Goal: Task Accomplishment & Management: Use online tool/utility

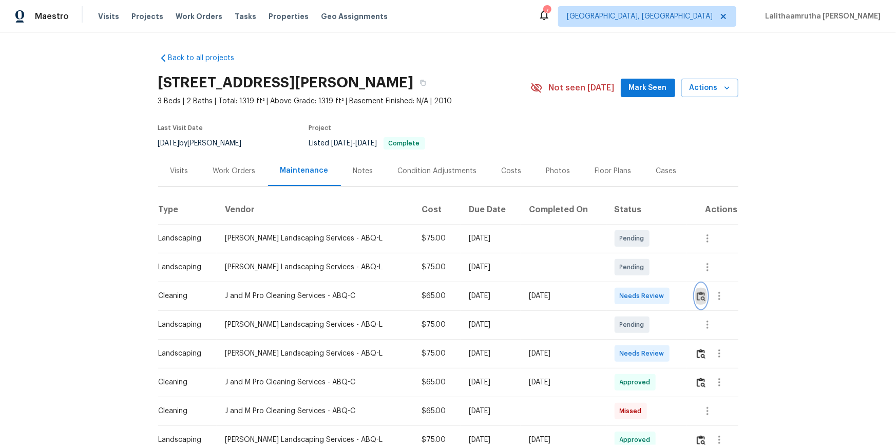
click at [637, 294] on img "button" at bounding box center [701, 296] width 9 height 10
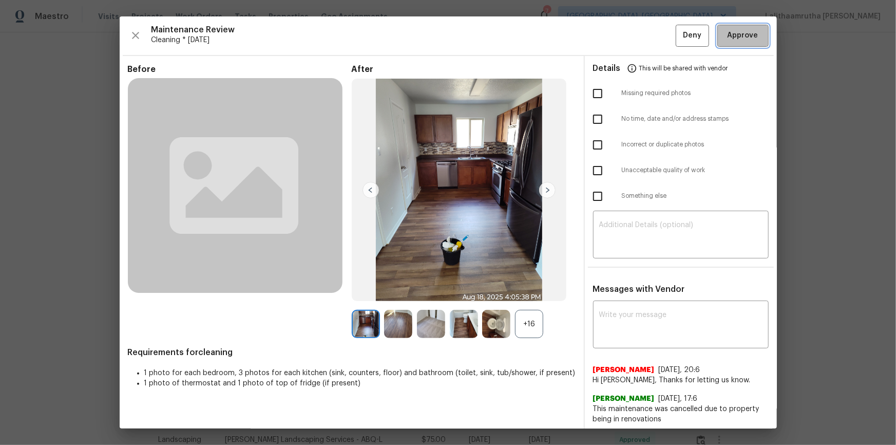
click at [637, 31] on span "Approve" at bounding box center [743, 35] width 31 height 13
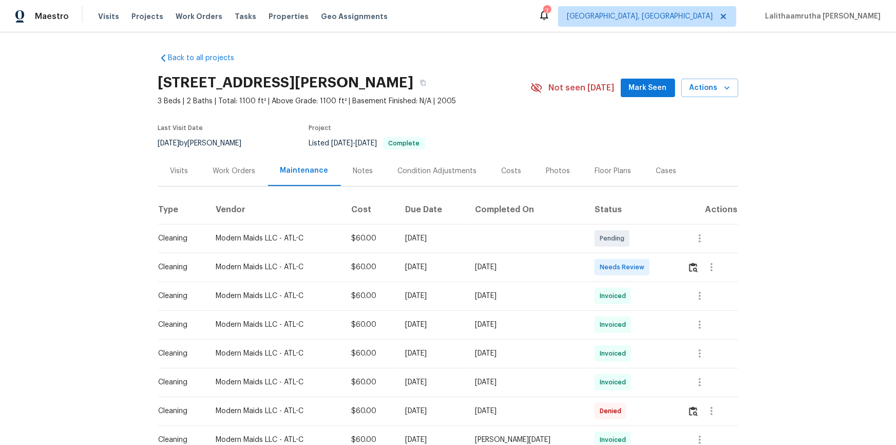
scroll to position [46, 0]
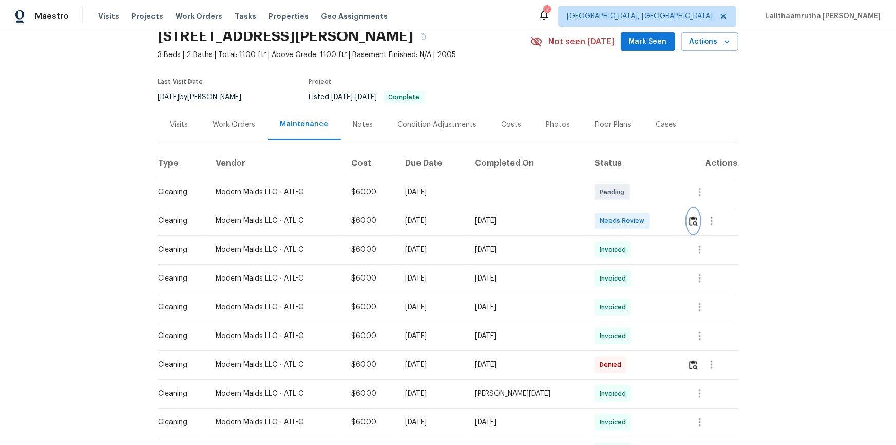
click at [637, 218] on img "button" at bounding box center [693, 221] width 9 height 10
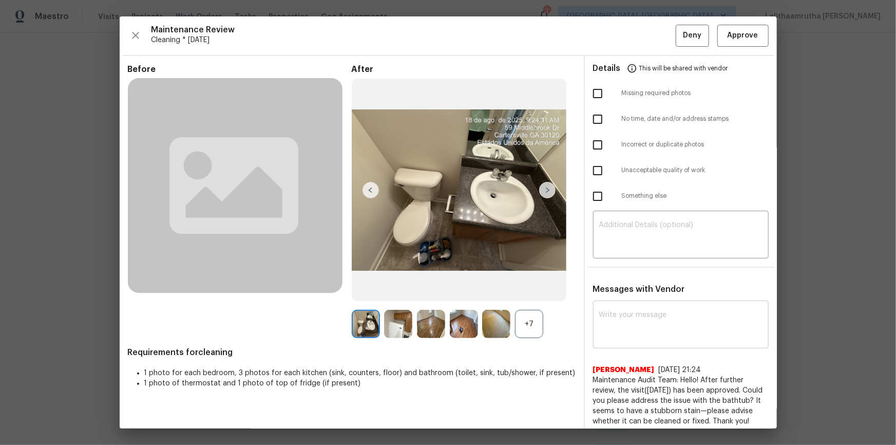
click at [637, 299] on div "x ​" at bounding box center [681, 325] width 176 height 45
paste textarea "Maintenance Audit Team: Hello! Unfortunately, this cleaning visit completed on …"
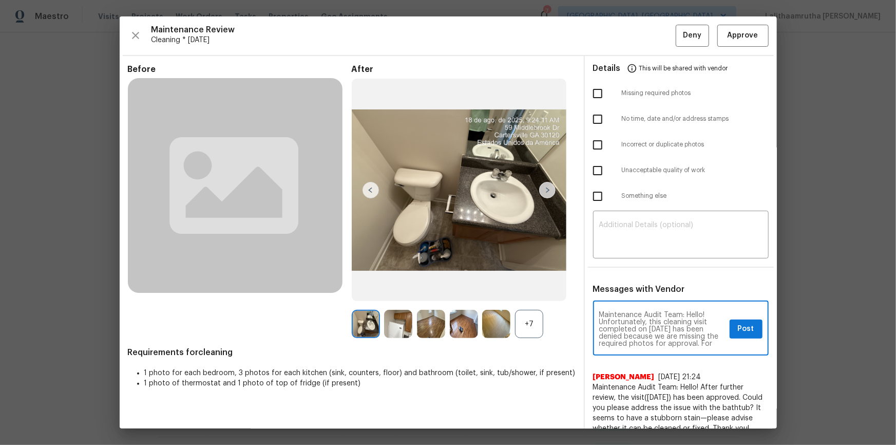
scroll to position [115, 0]
type textarea "Maintenance Audit Team: Hello! Unfortunately, this cleaning visit completed on …"
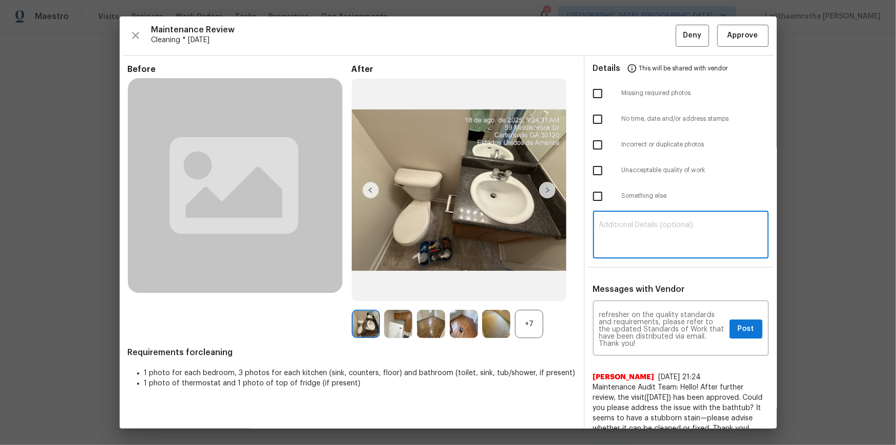
click at [637, 227] on textarea at bounding box center [680, 235] width 163 height 29
paste textarea "Maintenance Audit Team: Hello! Unfortunately, this cleaning visit completed on …"
type textarea "Maintenance Audit Team: Hello! Unfortunately, this cleaning visit completed on …"
click at [589, 94] on input "checkbox" at bounding box center [598, 94] width 22 height 22
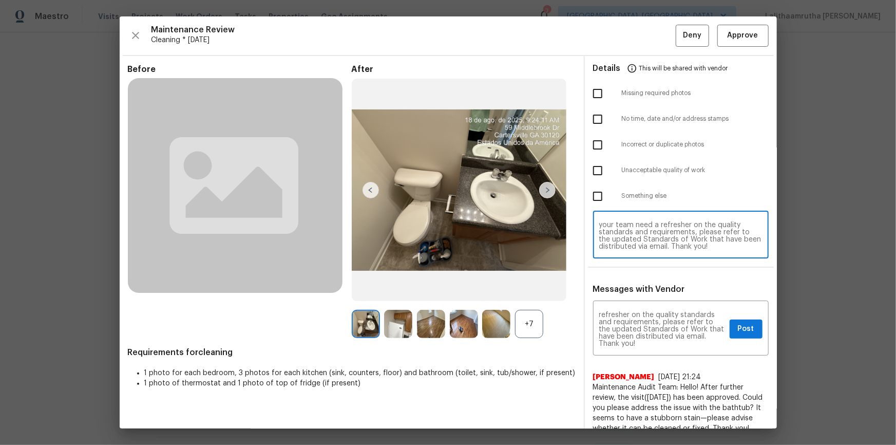
checkbox input "true"
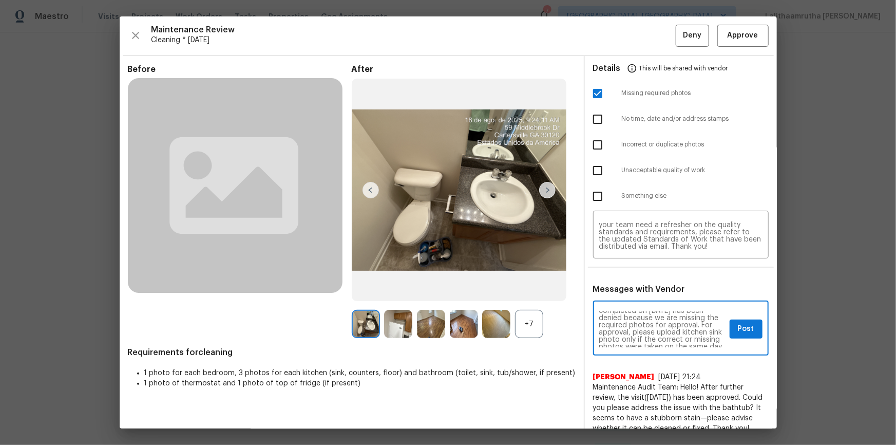
scroll to position [0, 0]
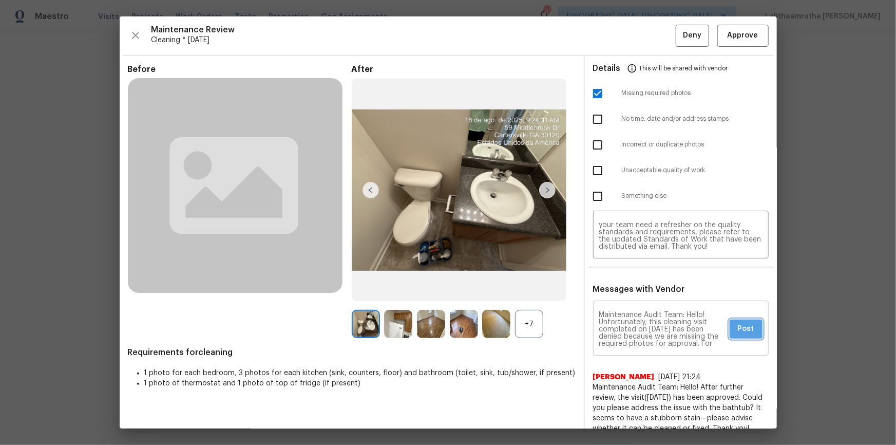
click at [637, 299] on span "Post" at bounding box center [746, 328] width 16 height 13
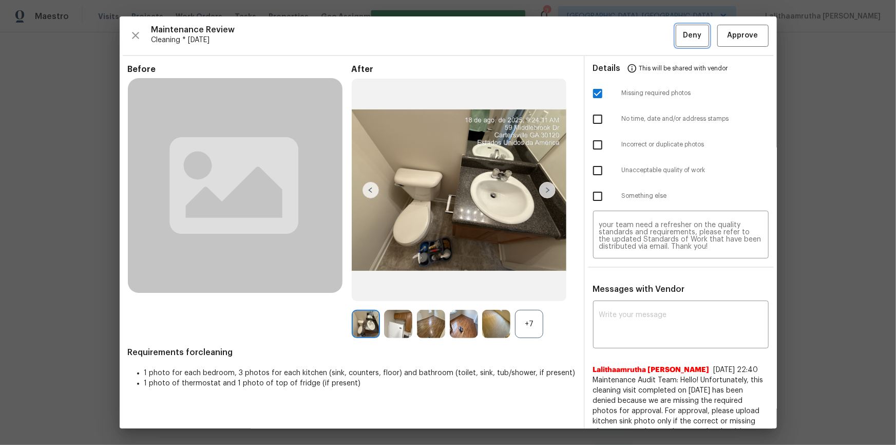
click at [637, 31] on span "Deny" at bounding box center [692, 35] width 18 height 13
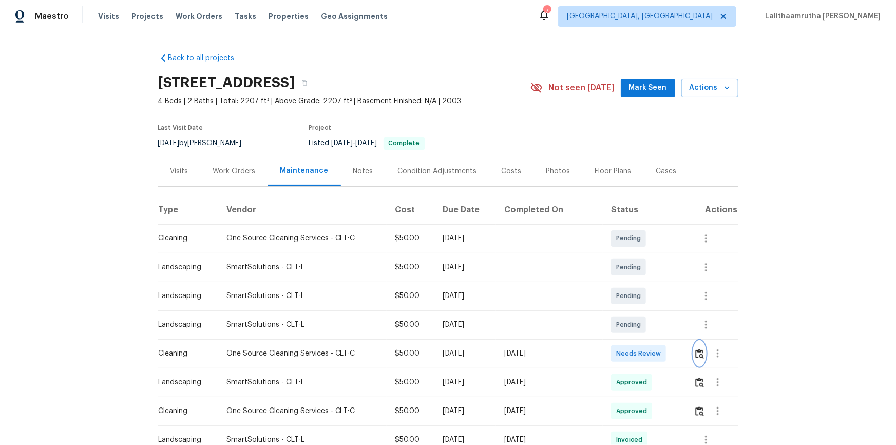
click at [637, 299] on img "button" at bounding box center [699, 354] width 9 height 10
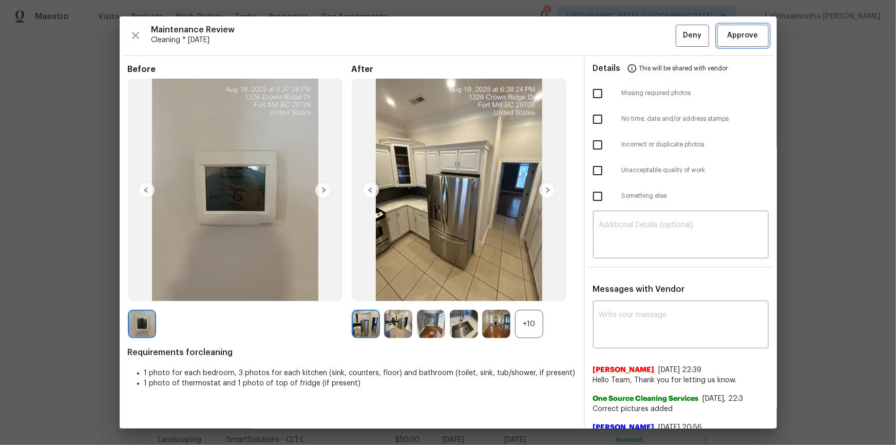
click at [637, 39] on span "Approve" at bounding box center [743, 35] width 31 height 13
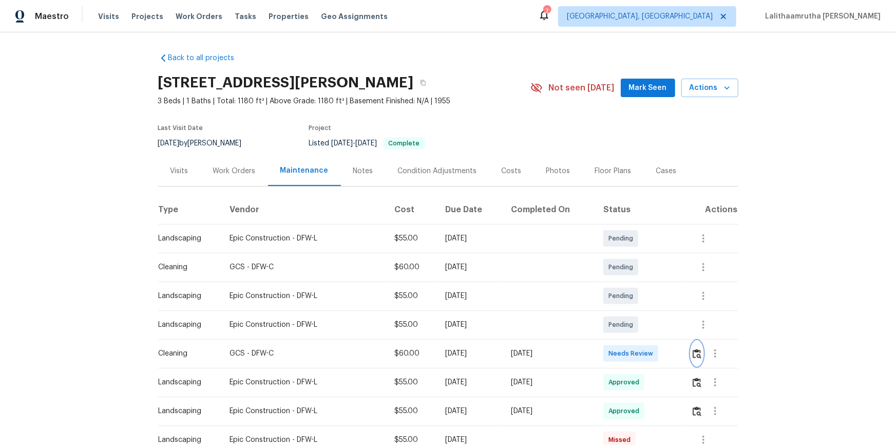
click at [637, 299] on img "button" at bounding box center [697, 354] width 9 height 10
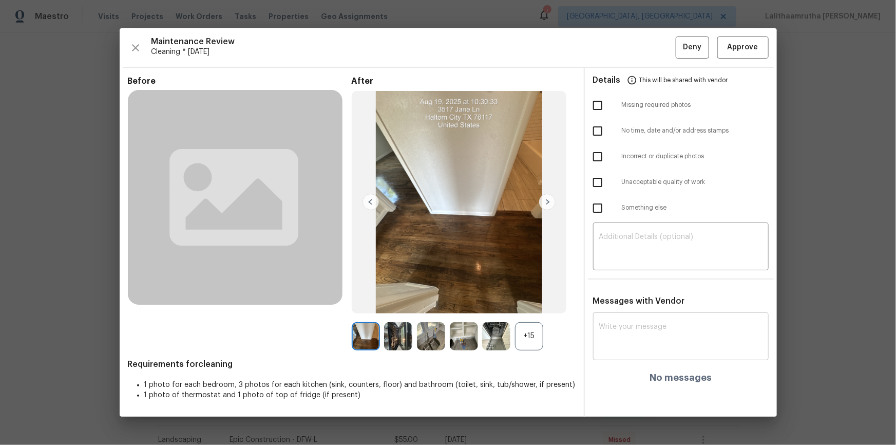
click at [637, 299] on textarea at bounding box center [680, 337] width 163 height 29
paste textarea "Maintenance Audit Team: Hello! Unfortunately, this cleaning visit completed on …"
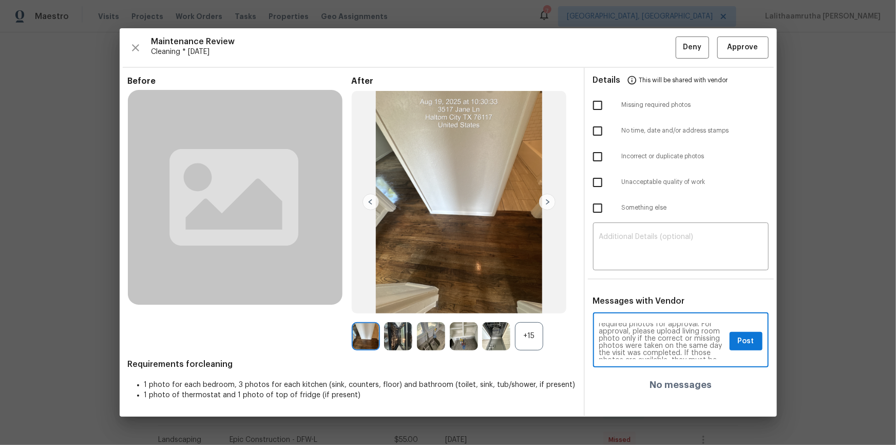
scroll to position [37, 0]
type textarea "Maintenance Audit Team: Hello! Unfortunately, this cleaning visit completed on …"
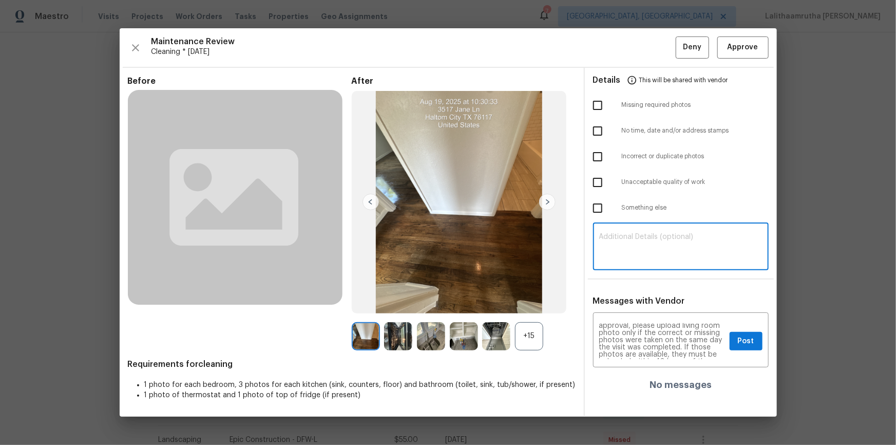
click at [637, 247] on textarea at bounding box center [680, 247] width 163 height 29
paste textarea "Maintenance Audit Team: Hello! Unfortunately, this cleaning visit completed on …"
type textarea "Maintenance Audit Team: Hello! Unfortunately, this cleaning visit completed on …"
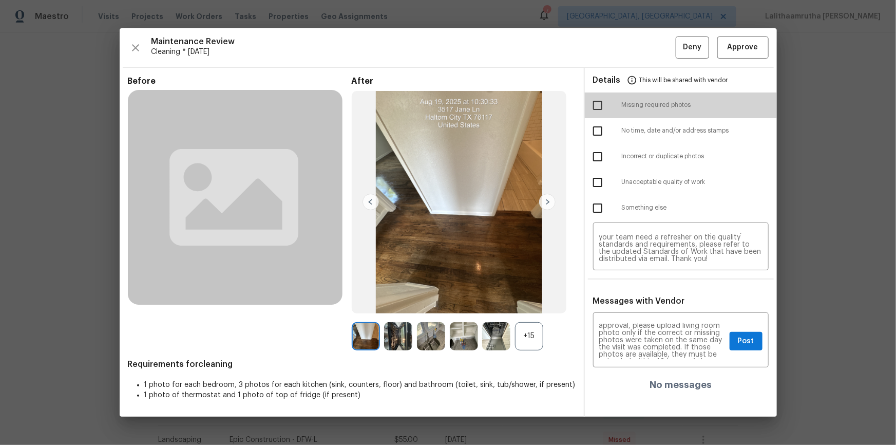
click at [600, 99] on input "checkbox" at bounding box center [598, 105] width 22 height 22
checkbox input "true"
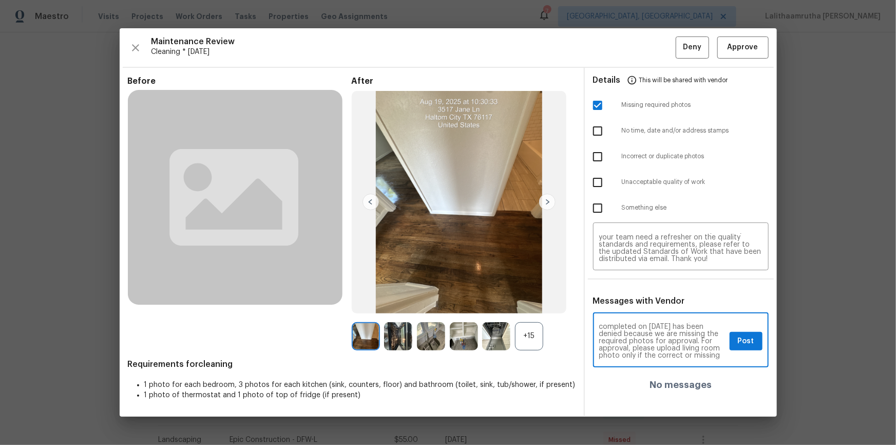
scroll to position [18, 0]
click at [637, 299] on button "Post" at bounding box center [746, 341] width 33 height 19
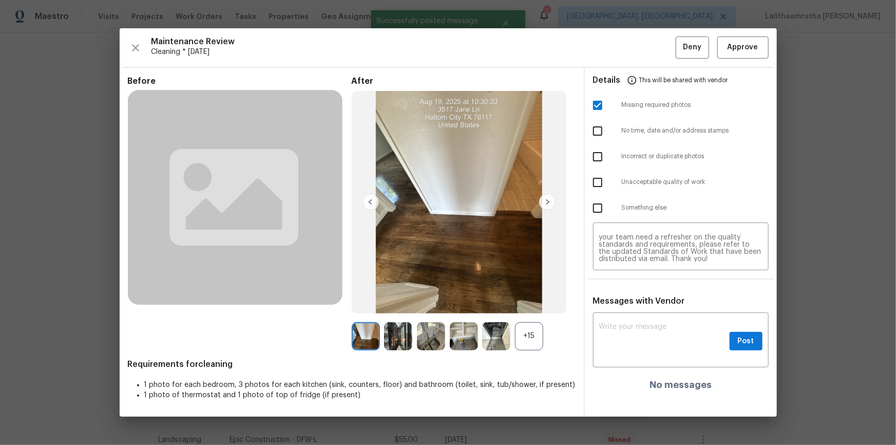
scroll to position [0, 0]
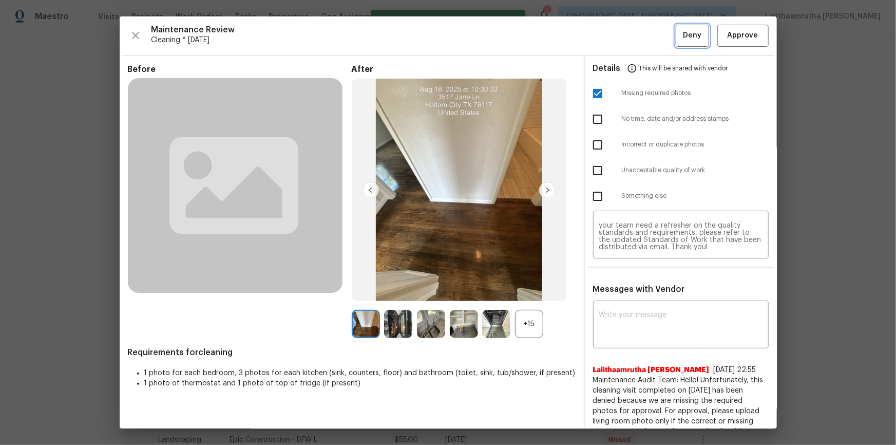
click at [637, 30] on span "Deny" at bounding box center [692, 35] width 18 height 13
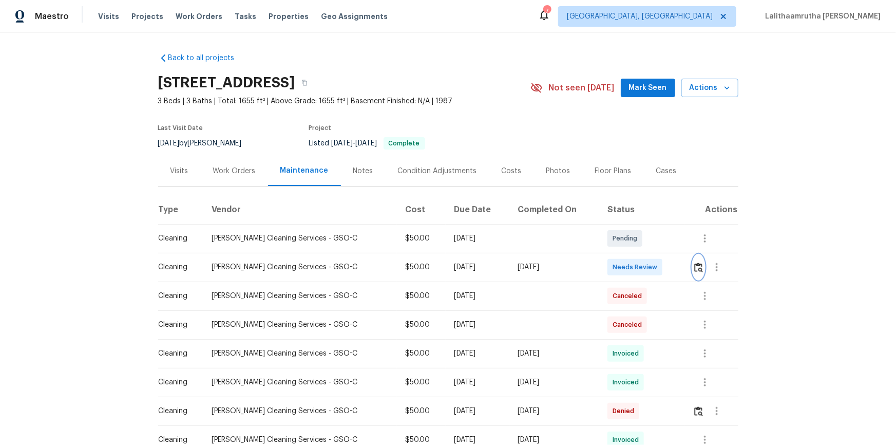
click at [637, 269] on img "button" at bounding box center [698, 267] width 9 height 10
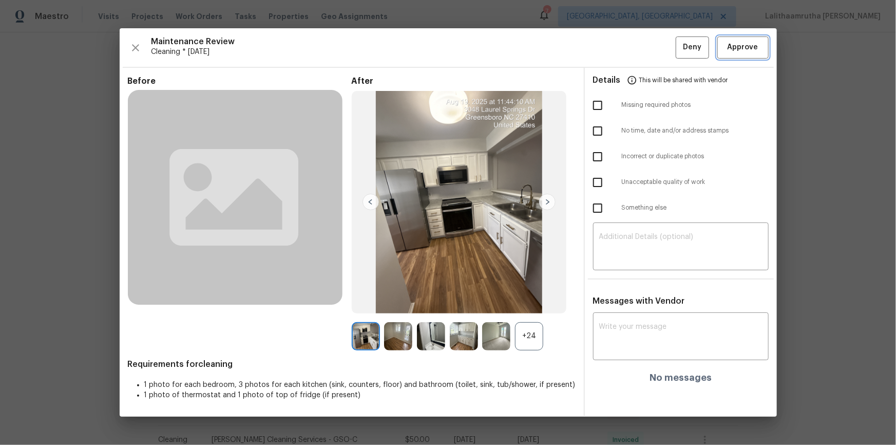
click at [637, 44] on span "Approve" at bounding box center [743, 47] width 31 height 13
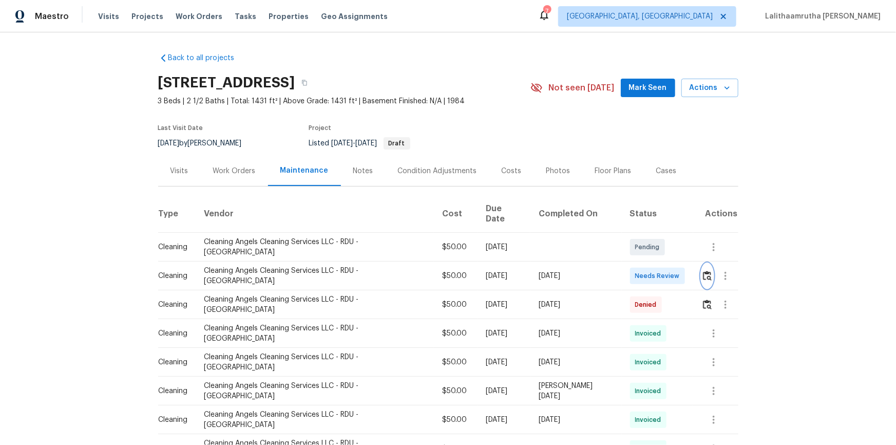
click at [637, 263] on button "button" at bounding box center [707, 275] width 12 height 25
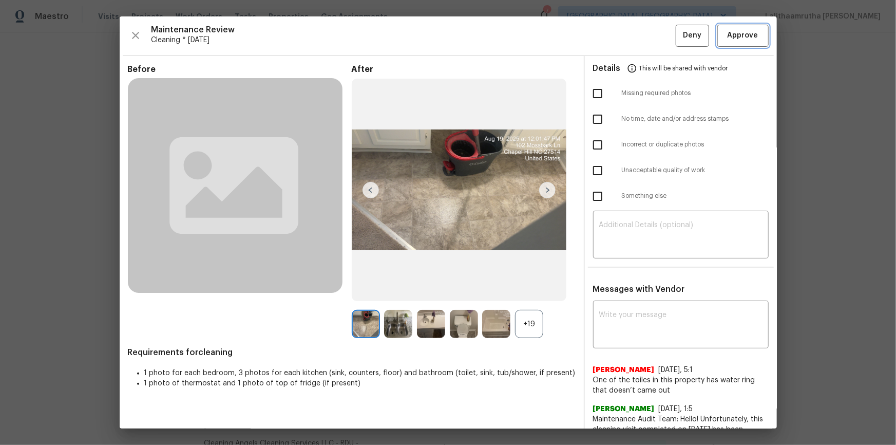
click at [637, 32] on button "Approve" at bounding box center [742, 36] width 51 height 22
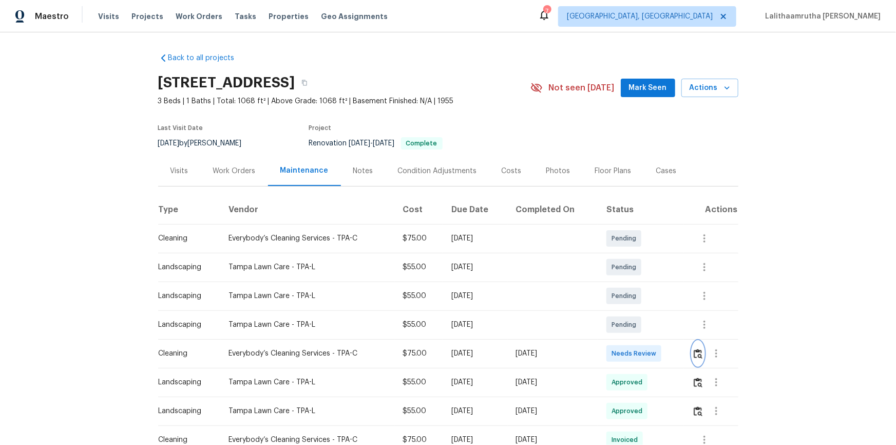
click at [637, 299] on img "button" at bounding box center [698, 354] width 9 height 10
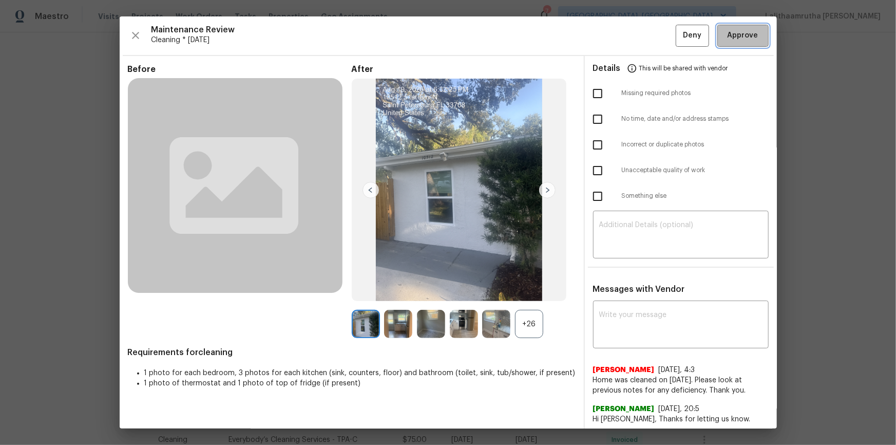
click at [637, 30] on span "Approve" at bounding box center [743, 35] width 31 height 13
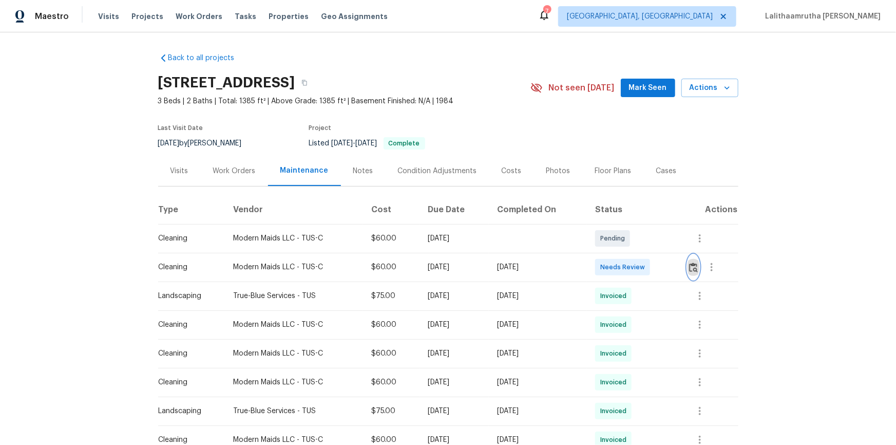
click at [637, 264] on img "button" at bounding box center [693, 267] width 9 height 10
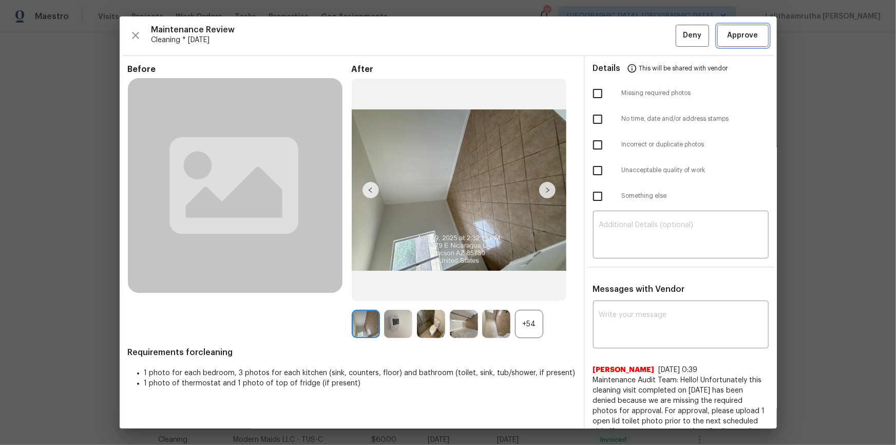
click at [637, 30] on span "Approve" at bounding box center [743, 35] width 31 height 13
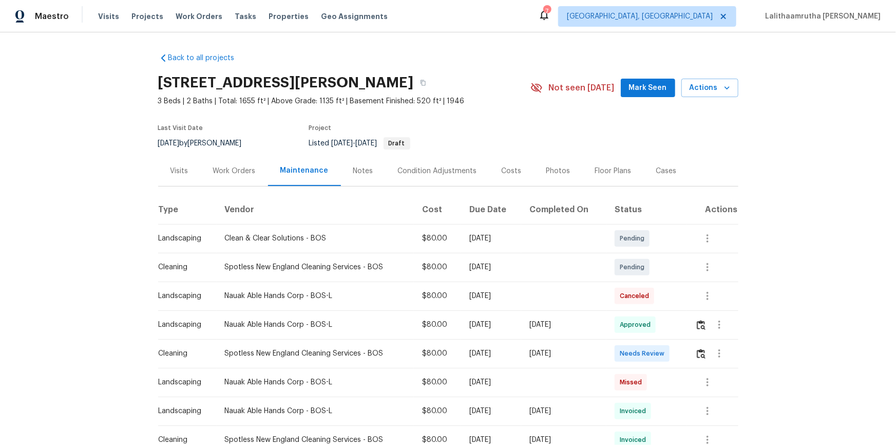
scroll to position [46, 0]
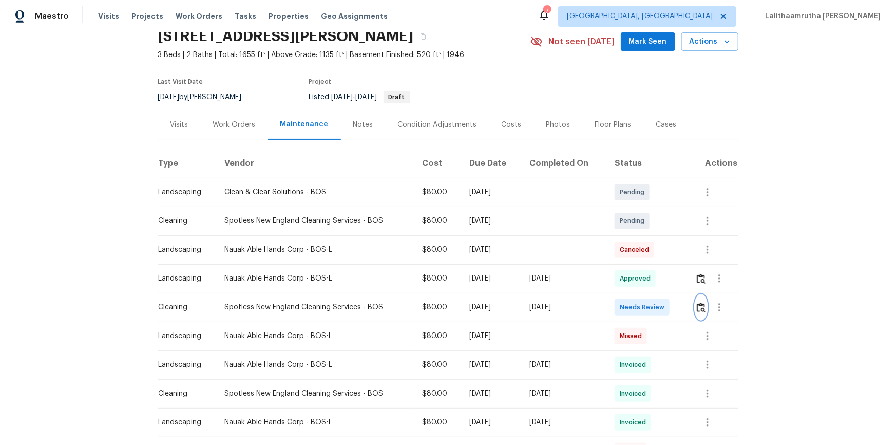
click at [637, 299] on img "button" at bounding box center [701, 307] width 9 height 10
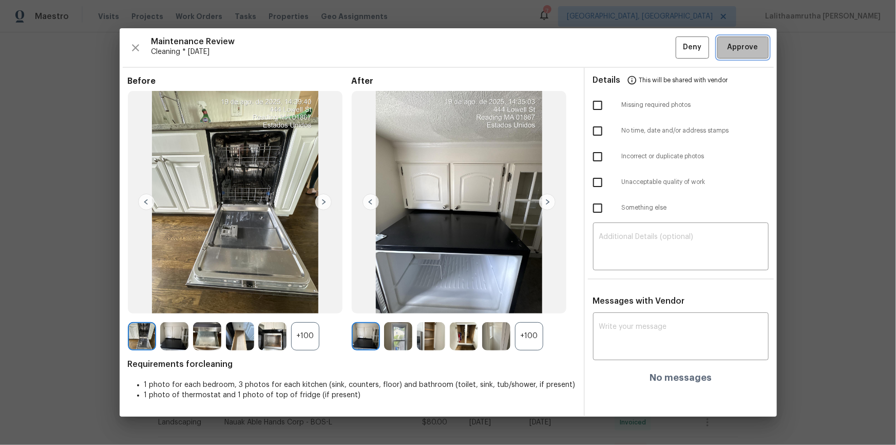
click at [637, 51] on span "Approve" at bounding box center [743, 47] width 31 height 13
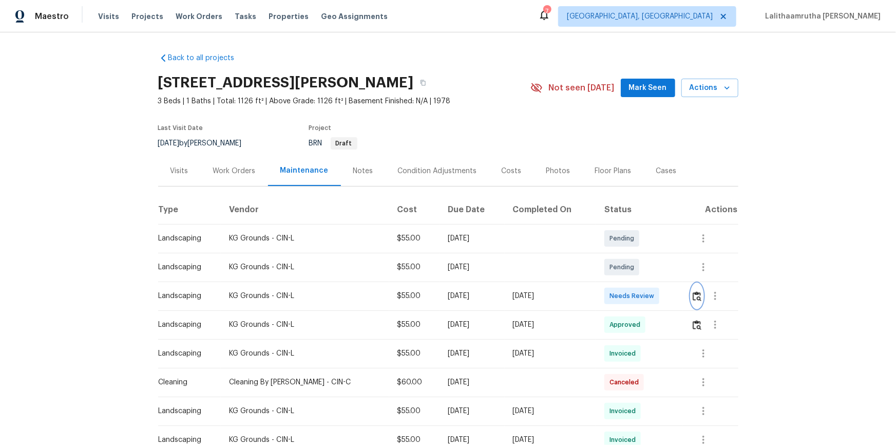
click at [637, 291] on img "button" at bounding box center [697, 296] width 9 height 10
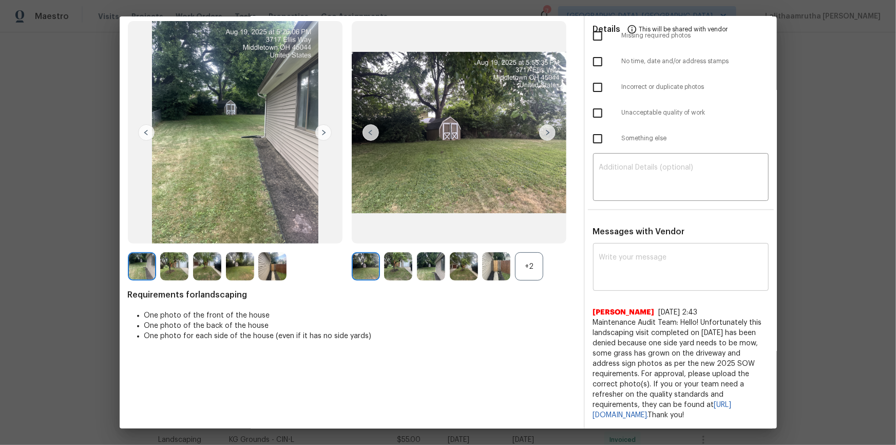
scroll to position [66, 0]
click at [637, 254] on textarea at bounding box center [680, 268] width 163 height 29
paste textarea "Maintenance Audit Team: Hello! Unfortunately, this landscaping visit completed …"
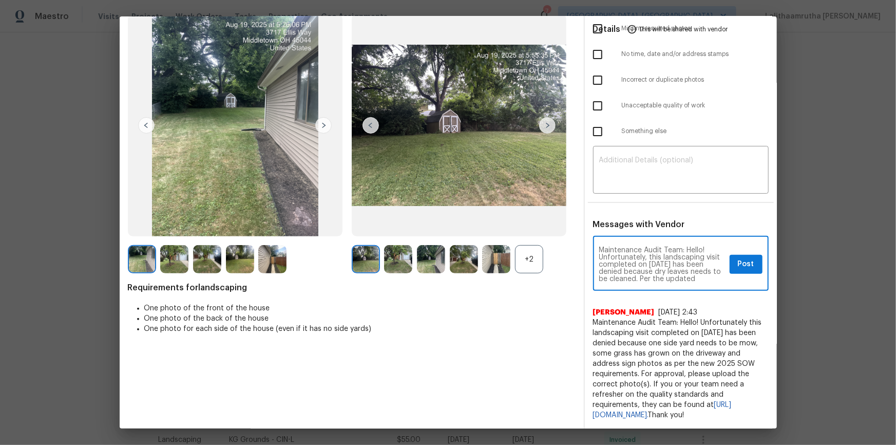
scroll to position [108, 0]
type textarea "Maintenance Audit Team: Hello! Unfortunately, this landscaping visit completed …"
click at [637, 159] on textarea at bounding box center [680, 171] width 163 height 29
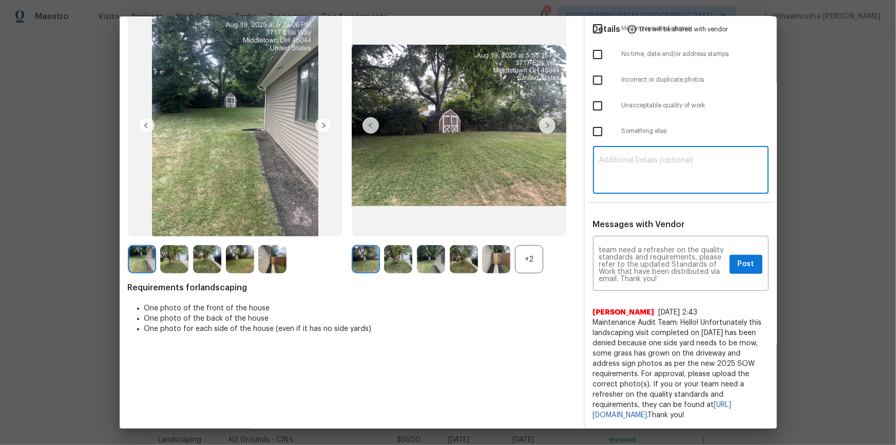
paste textarea "Maintenance Audit Team: Hello! Unfortunately, this landscaping visit completed …"
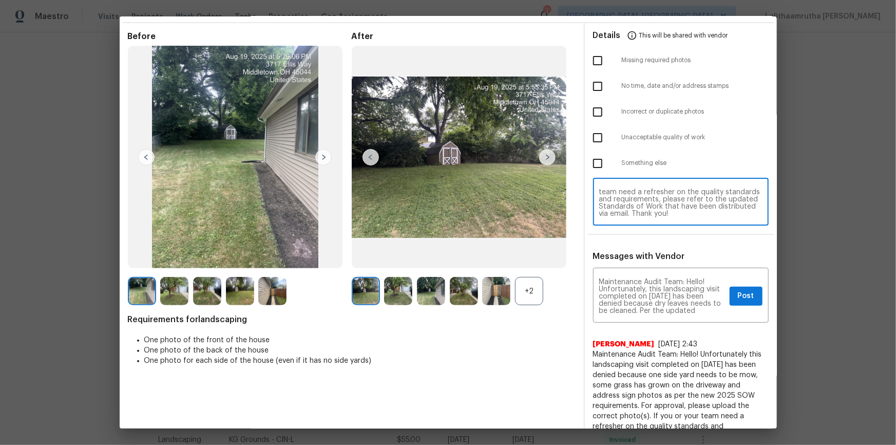
scroll to position [0, 0]
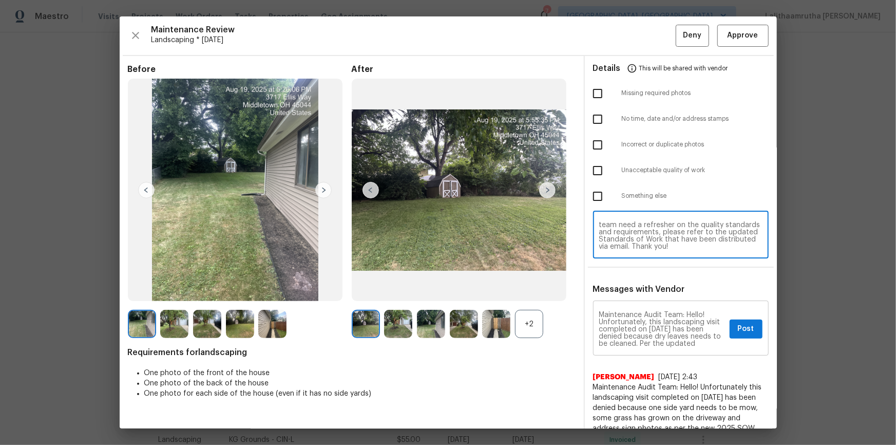
type textarea "Maintenance Audit Team: Hello! Unfortunately, this landscaping visit completed …"
click at [637, 299] on div "Maintenance Audit Team: Hello! Unfortunately, this landscaping visit completed …" at bounding box center [681, 329] width 176 height 52
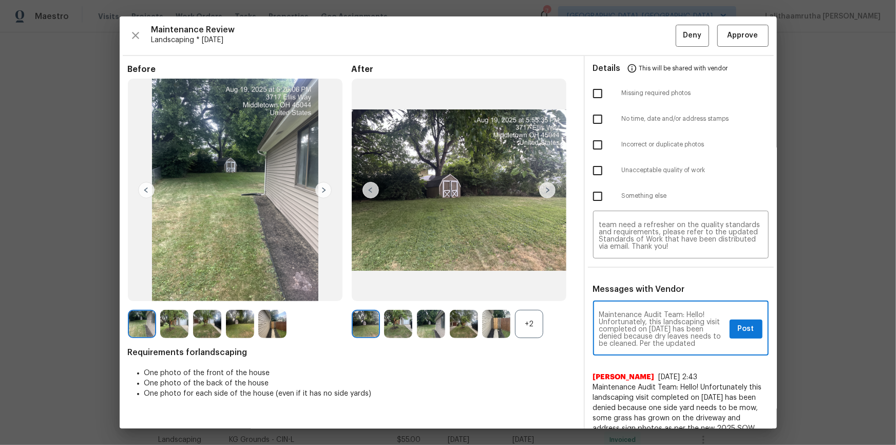
scroll to position [108, 0]
click at [637, 299] on textarea "Maintenance Audit Team: Hello! Unfortunately, this landscaping visit completed …" at bounding box center [662, 329] width 126 height 36
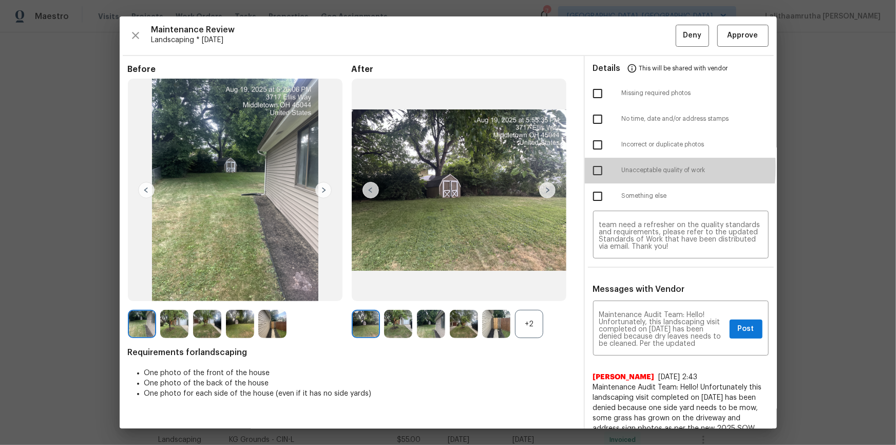
click at [597, 167] on input "checkbox" at bounding box center [598, 171] width 22 height 22
checkbox input "true"
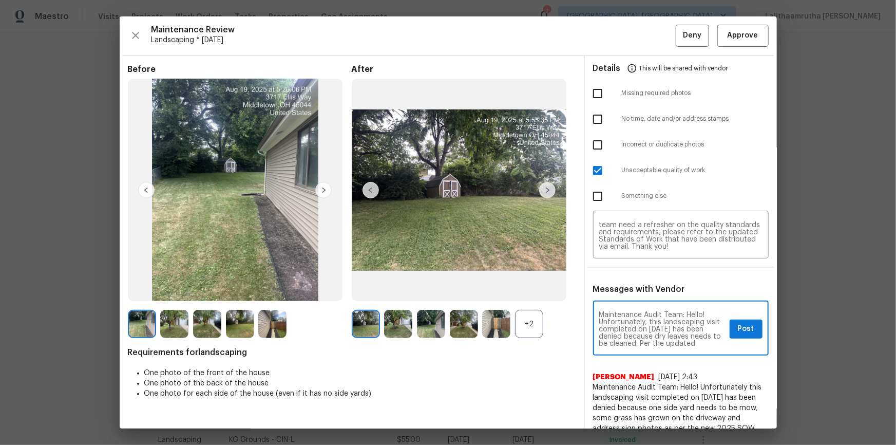
scroll to position [18, 0]
click at [637, 299] on span "Post" at bounding box center [746, 328] width 16 height 13
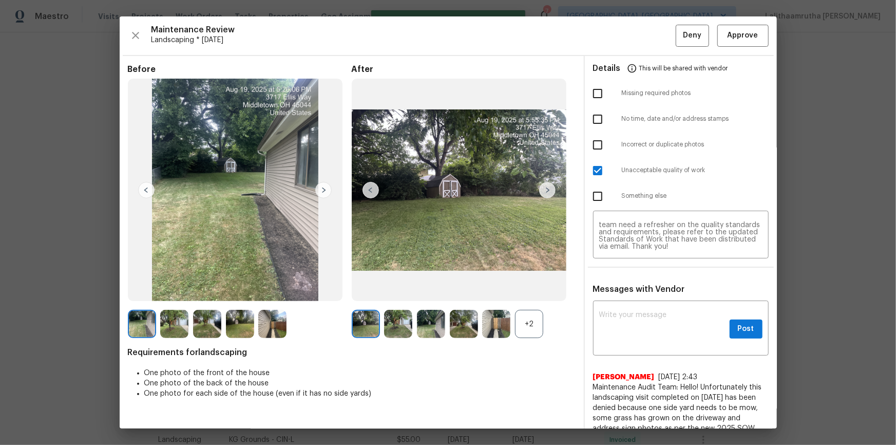
scroll to position [0, 0]
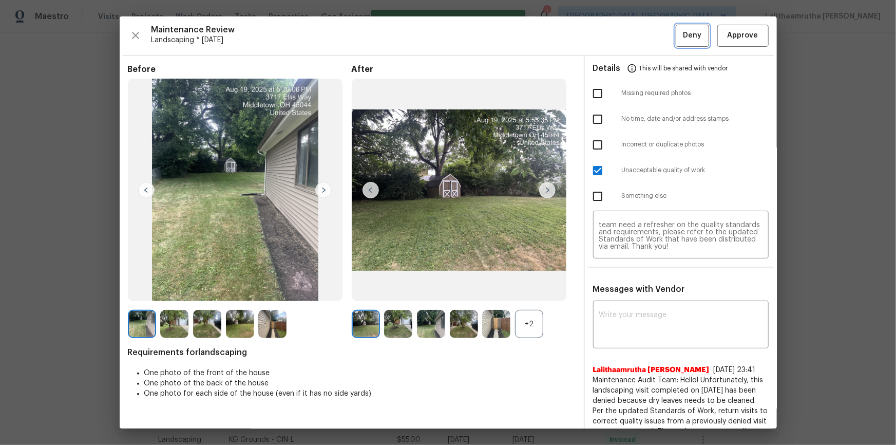
click at [637, 30] on span "Deny" at bounding box center [692, 35] width 18 height 13
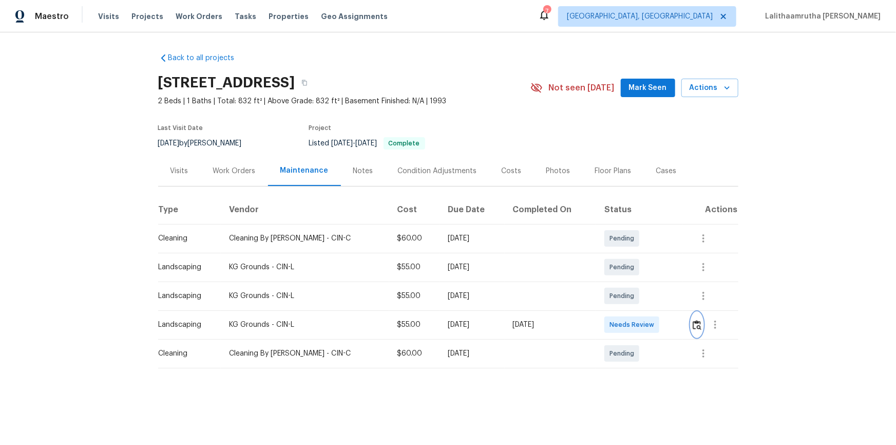
click at [637, 299] on img "button" at bounding box center [697, 325] width 9 height 10
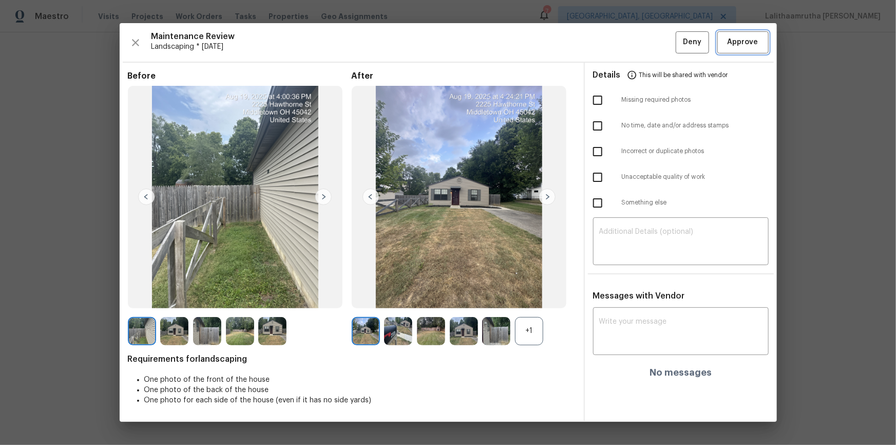
click at [637, 39] on span "Approve" at bounding box center [743, 42] width 31 height 13
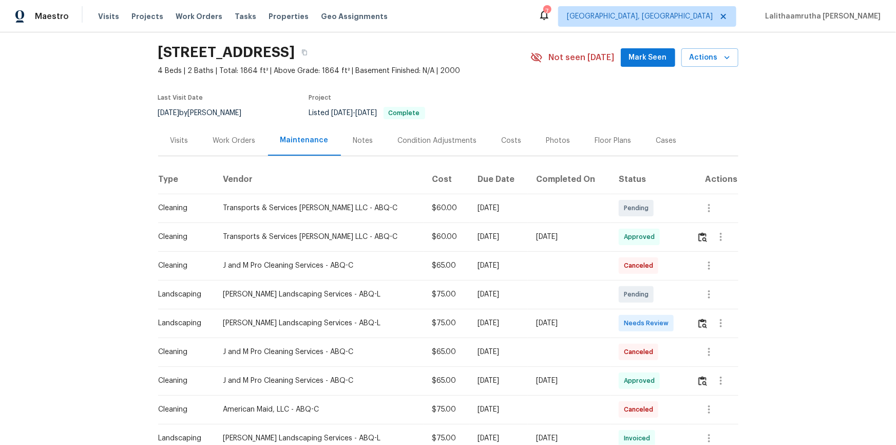
scroll to position [46, 0]
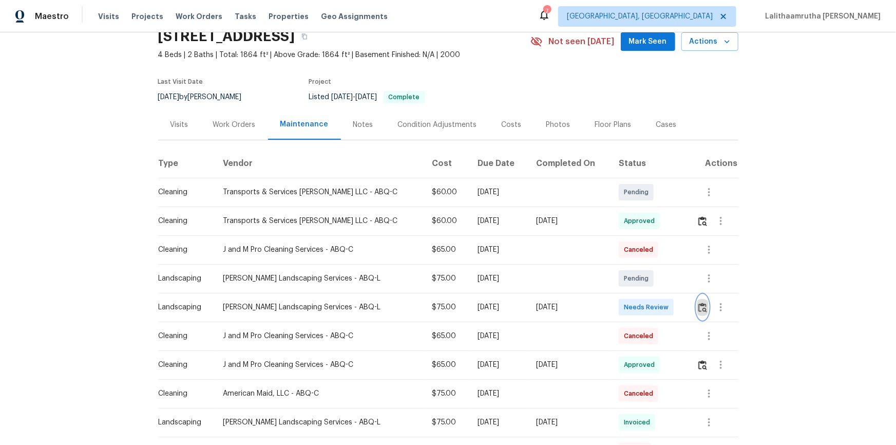
click at [637, 299] on img "button" at bounding box center [702, 307] width 9 height 10
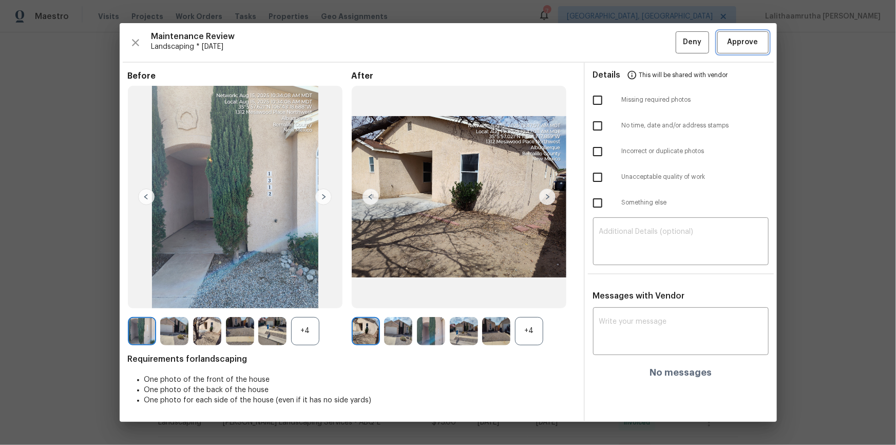
click at [637, 40] on span "Approve" at bounding box center [743, 42] width 31 height 13
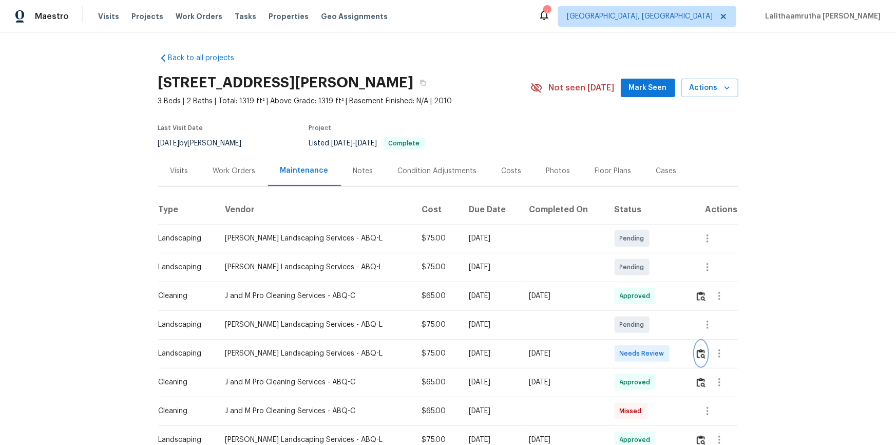
click at [637, 299] on img "button" at bounding box center [701, 354] width 9 height 10
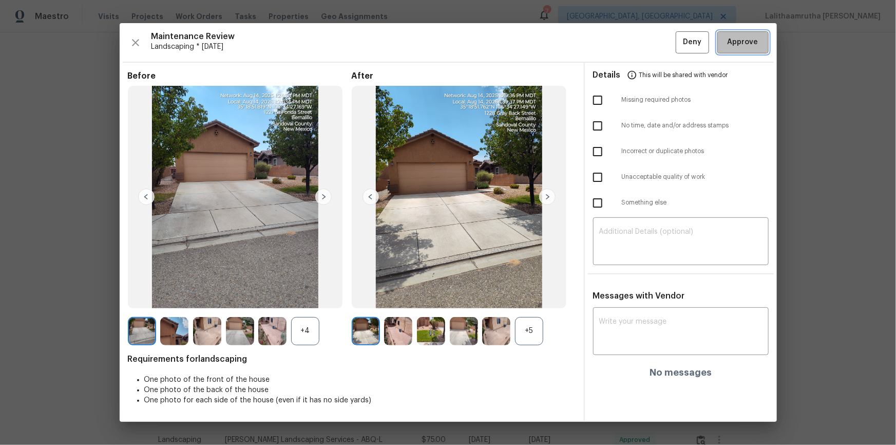
click at [637, 42] on span "Approve" at bounding box center [743, 42] width 31 height 13
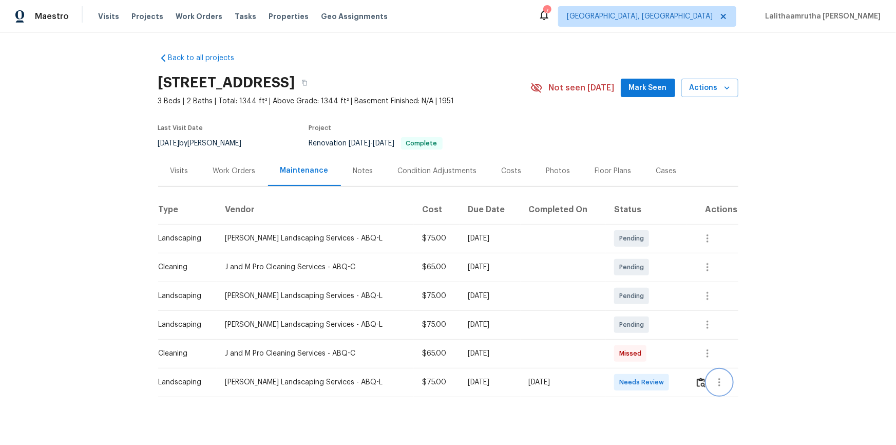
click at [637, 299] on button "button" at bounding box center [719, 382] width 25 height 25
click at [637, 299] on div at bounding box center [448, 222] width 896 height 445
click at [637, 299] on img "button" at bounding box center [701, 382] width 9 height 10
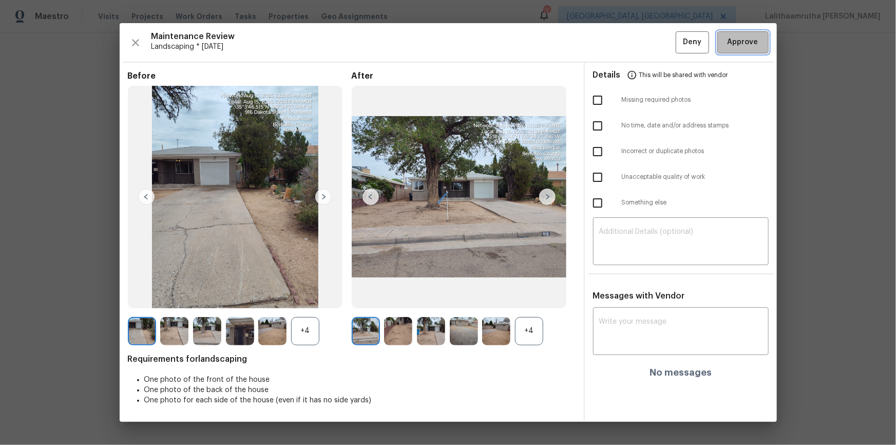
click at [637, 39] on span "Approve" at bounding box center [743, 42] width 31 height 13
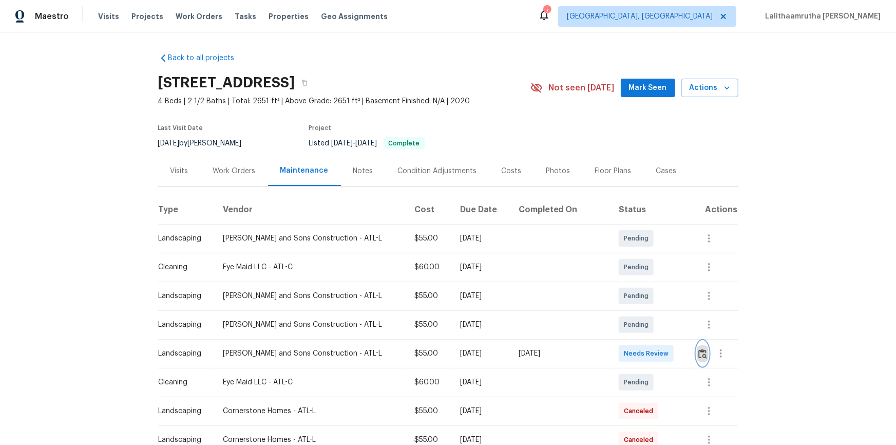
click at [637, 299] on img "button" at bounding box center [702, 354] width 9 height 10
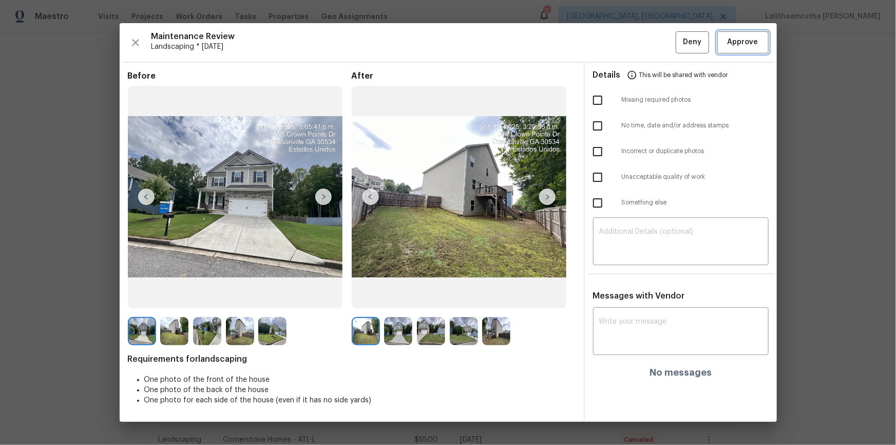
click at [637, 37] on span "Approve" at bounding box center [743, 42] width 31 height 13
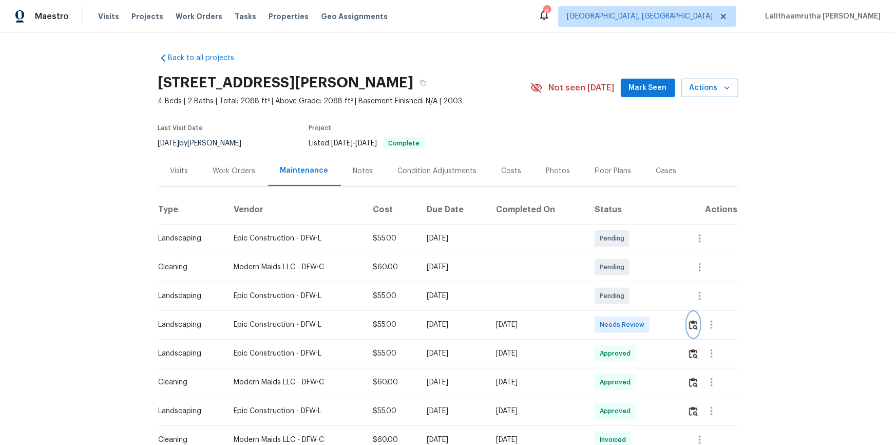
click at [637, 299] on img "button" at bounding box center [693, 325] width 9 height 10
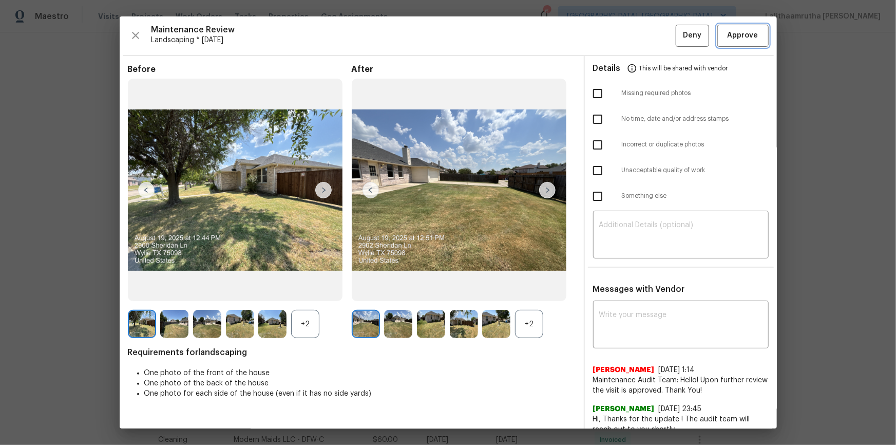
click at [637, 36] on span "Approve" at bounding box center [743, 35] width 31 height 13
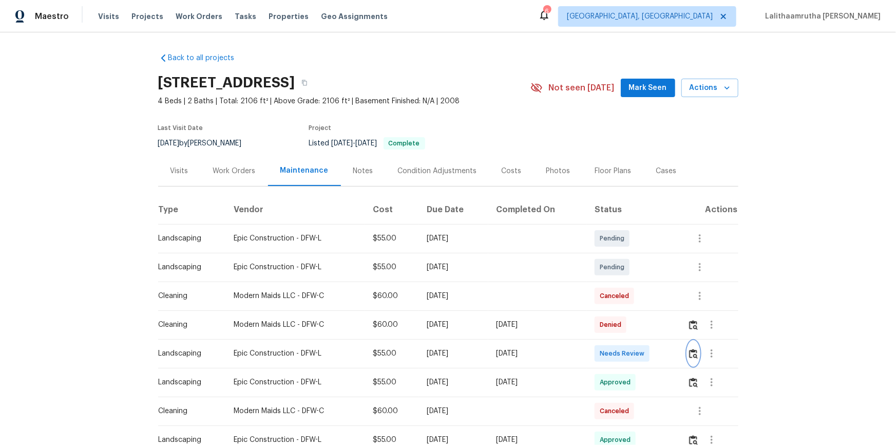
click at [637, 299] on img "button" at bounding box center [693, 354] width 9 height 10
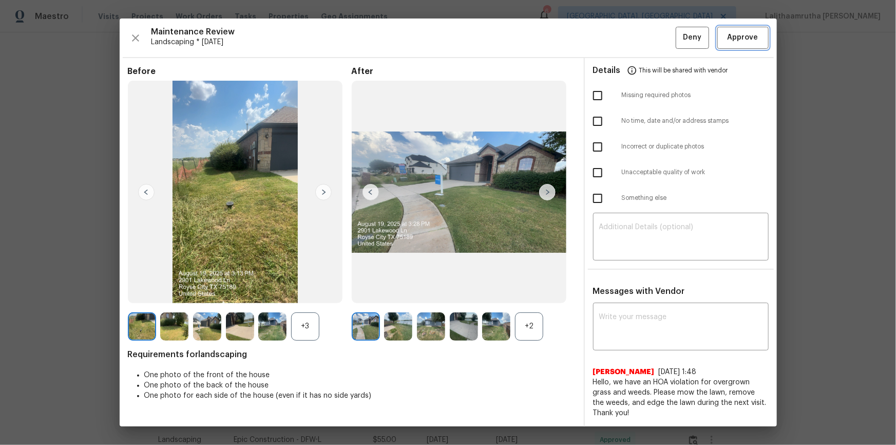
drag, startPoint x: 746, startPoint y: 41, endPoint x: 683, endPoint y: 34, distance: 63.0
click at [637, 41] on span "Approve" at bounding box center [743, 37] width 31 height 13
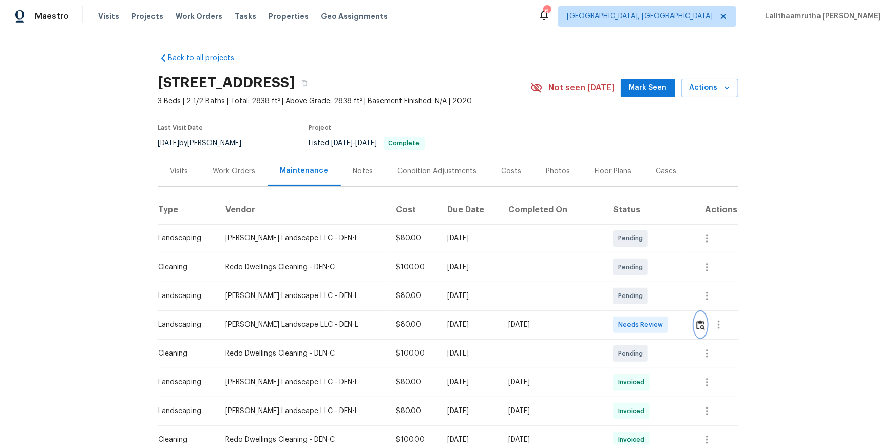
click at [637, 299] on img "button" at bounding box center [700, 325] width 9 height 10
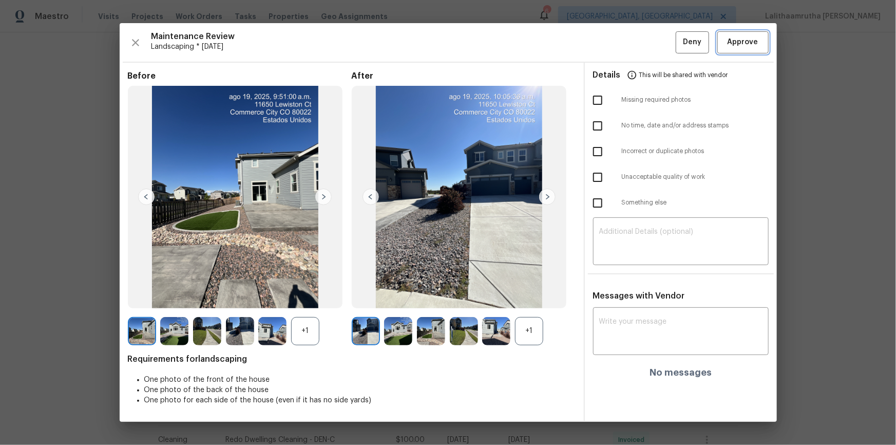
click at [637, 43] on span "Approve" at bounding box center [743, 42] width 31 height 13
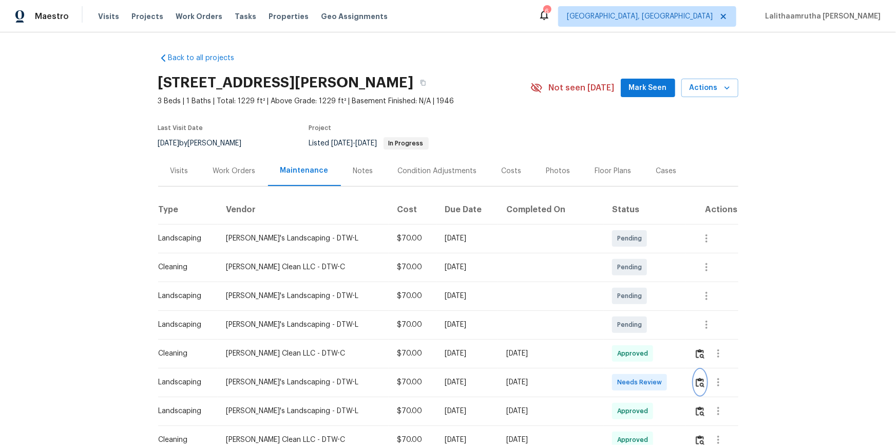
click at [637, 299] on img "button" at bounding box center [700, 382] width 9 height 10
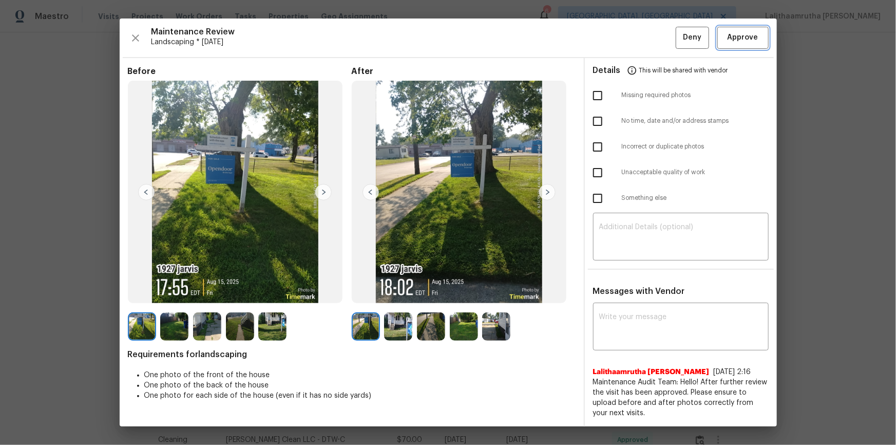
click at [637, 39] on span "Approve" at bounding box center [743, 37] width 31 height 13
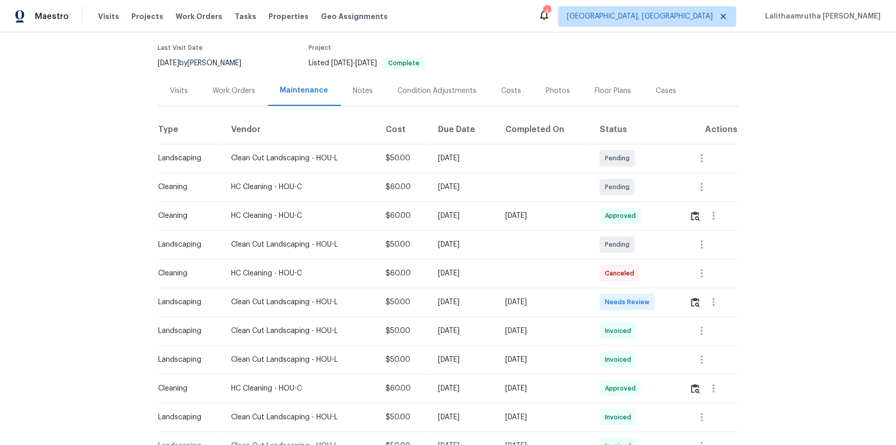
scroll to position [93, 0]
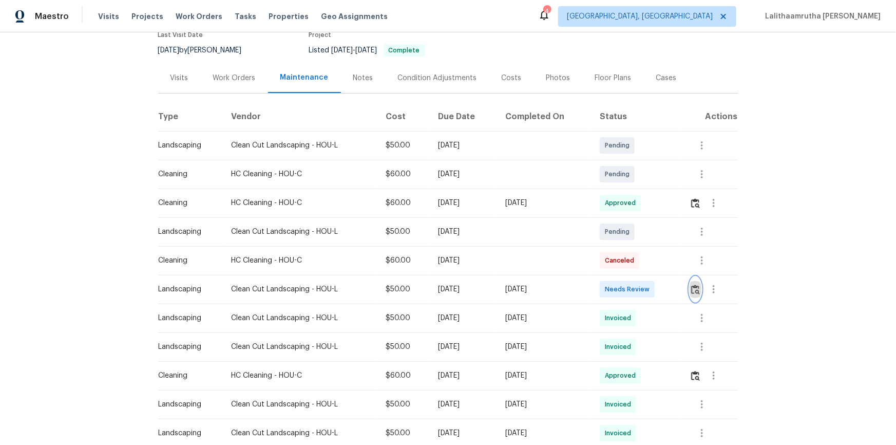
click at [637, 289] on img "button" at bounding box center [695, 289] width 9 height 10
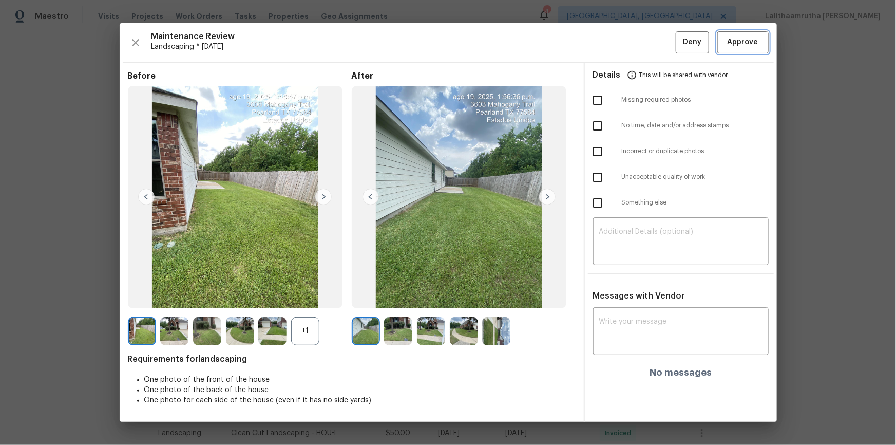
click at [637, 46] on span "Approve" at bounding box center [743, 42] width 31 height 13
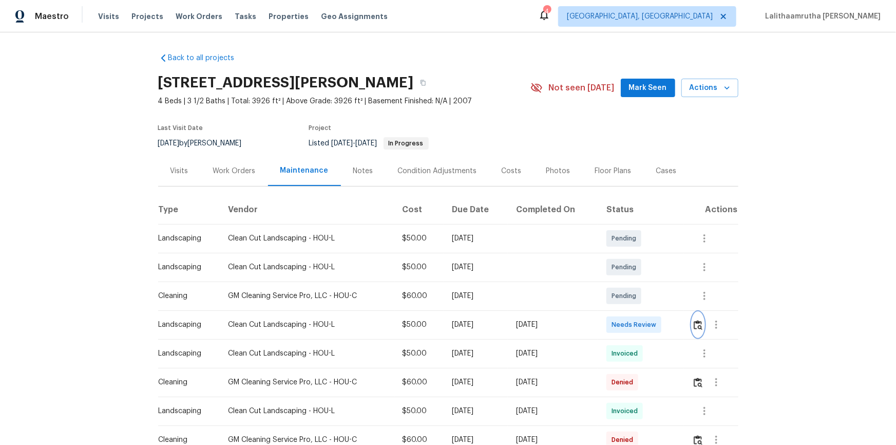
click at [637, 299] on img "button" at bounding box center [698, 325] width 9 height 10
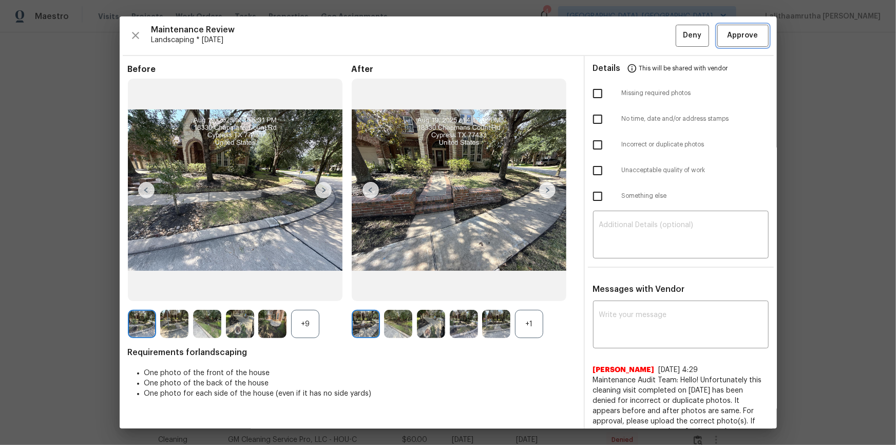
click at [637, 40] on span "Approve" at bounding box center [743, 35] width 31 height 13
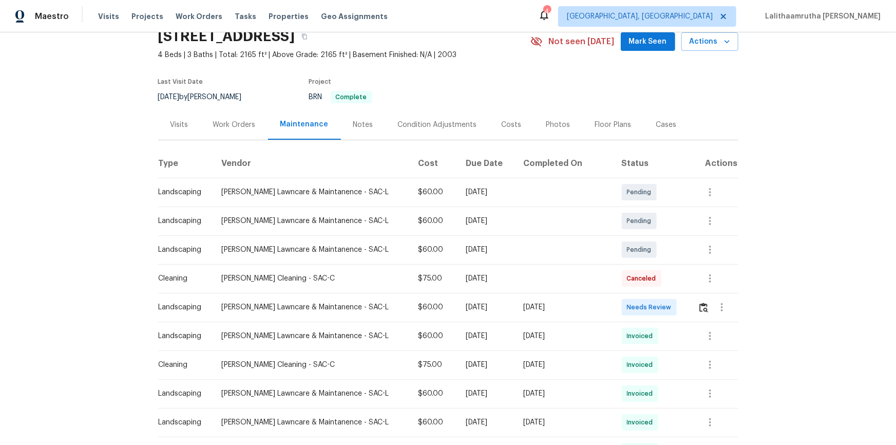
scroll to position [46, 0]
click at [637, 299] on button "button" at bounding box center [704, 307] width 12 height 25
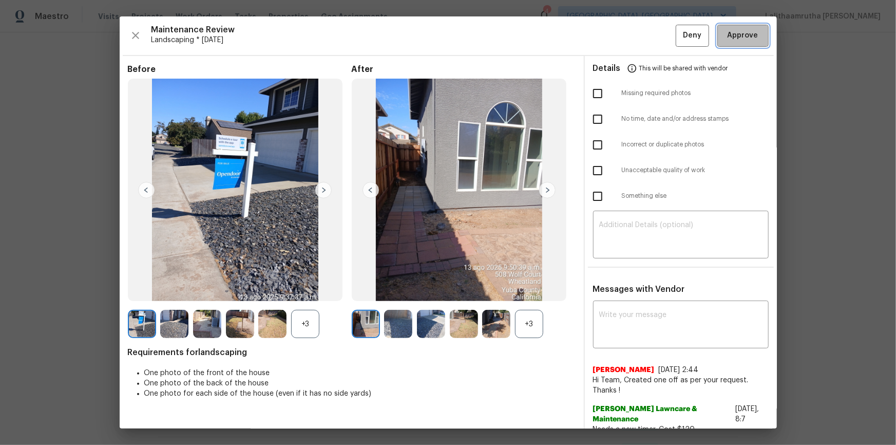
click at [637, 28] on button "Approve" at bounding box center [742, 36] width 51 height 22
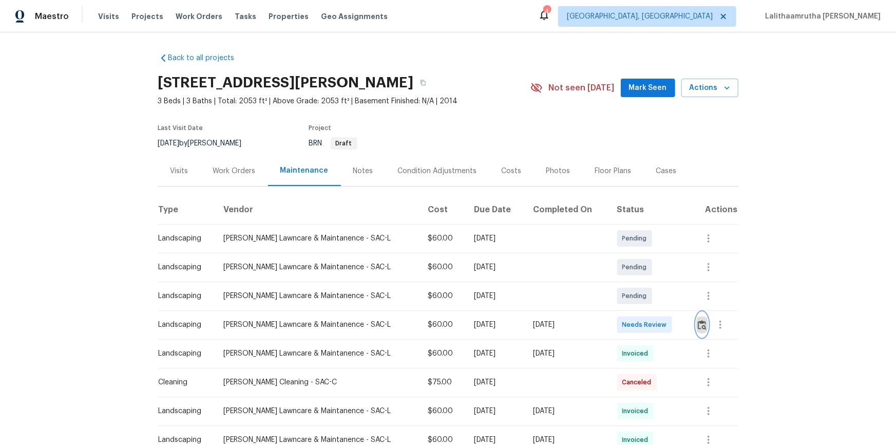
click at [637, 299] on img "button" at bounding box center [702, 325] width 9 height 10
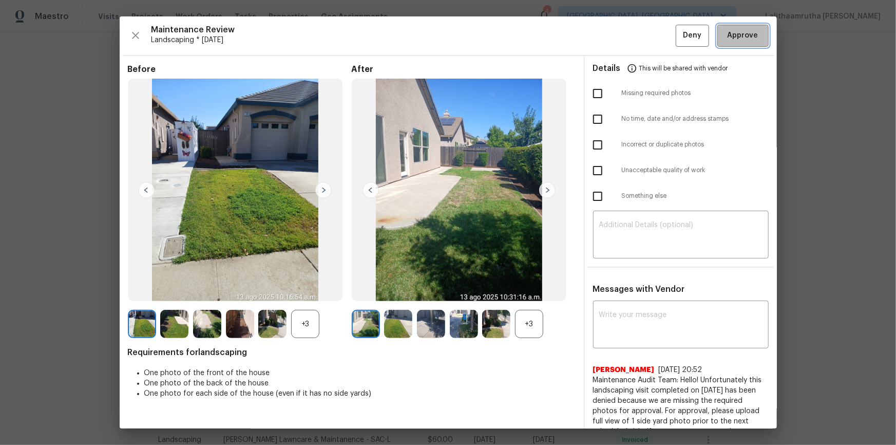
click at [637, 40] on span "Approve" at bounding box center [743, 35] width 31 height 13
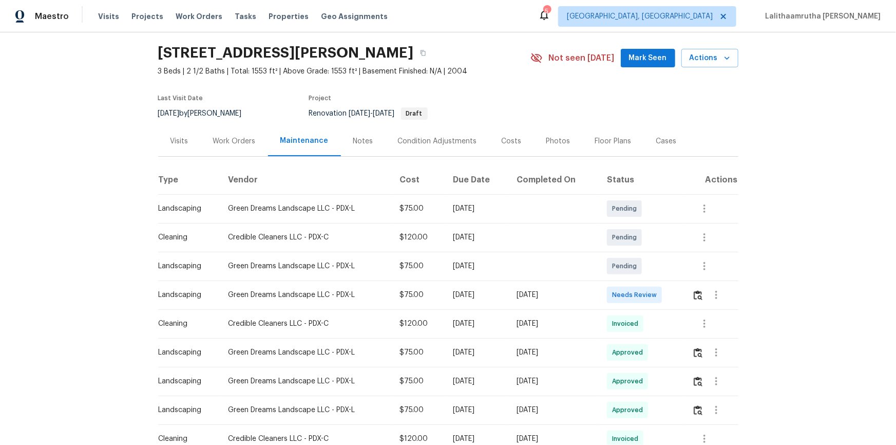
scroll to position [46, 0]
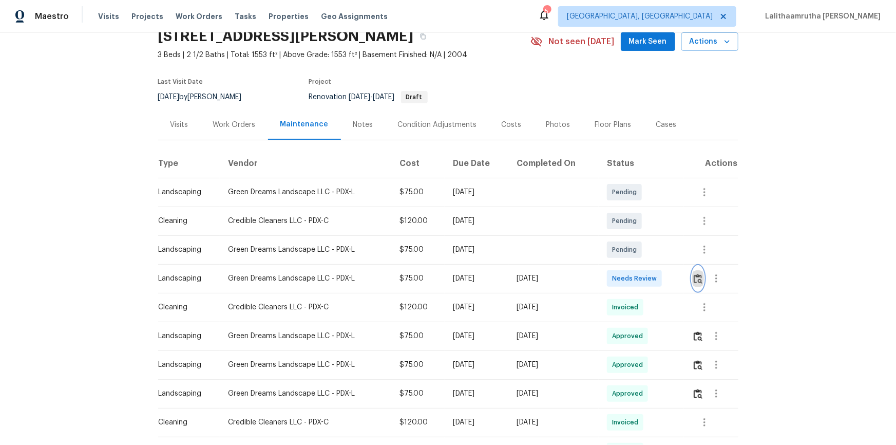
click at [637, 279] on img "button" at bounding box center [698, 279] width 9 height 10
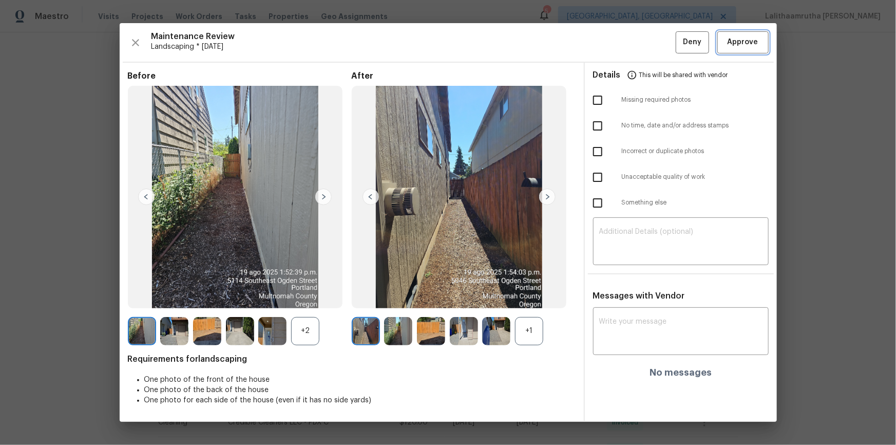
click at [637, 46] on span "Approve" at bounding box center [743, 42] width 31 height 13
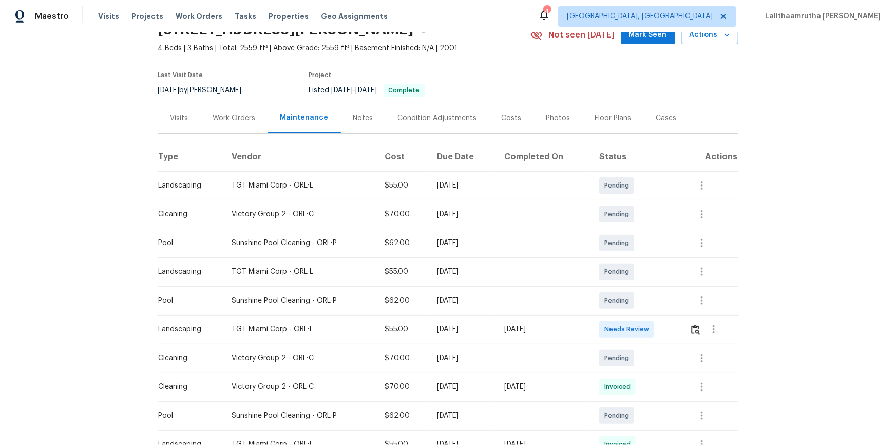
scroll to position [93, 0]
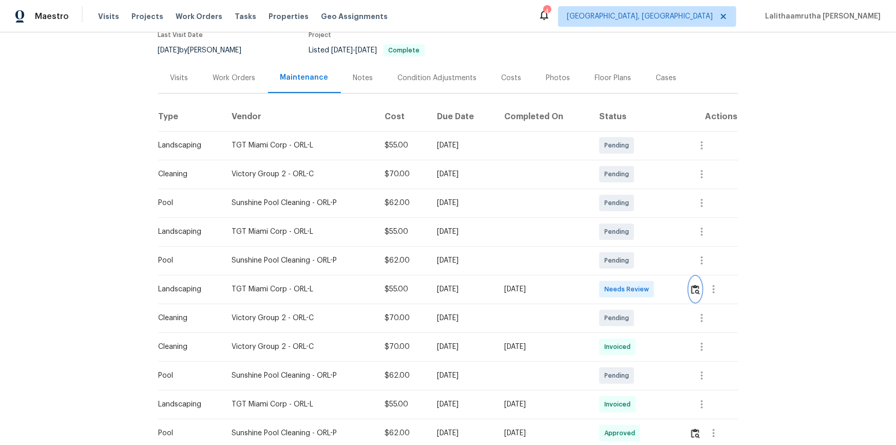
click at [637, 288] on img "button" at bounding box center [695, 289] width 9 height 10
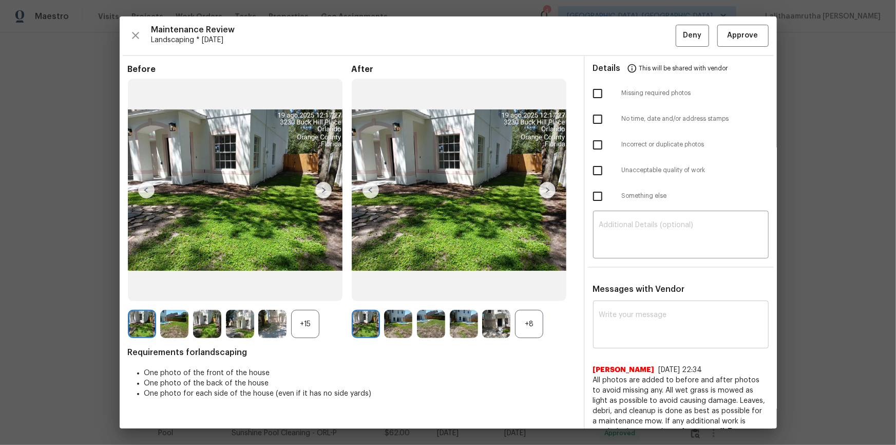
click at [620, 299] on div "x ​" at bounding box center [681, 325] width 176 height 45
click at [617, 299] on textarea at bounding box center [680, 325] width 163 height 29
paste textarea "Maintenance Audit Team: Hello! After further review the visit has been approved…"
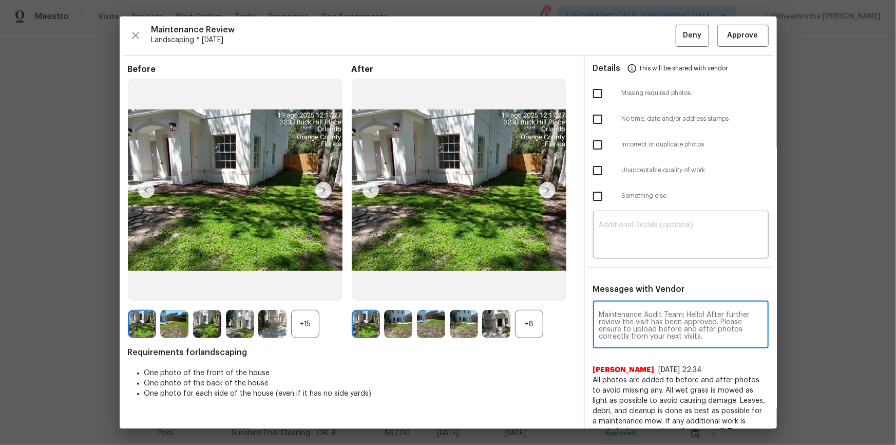
scroll to position [7, 0]
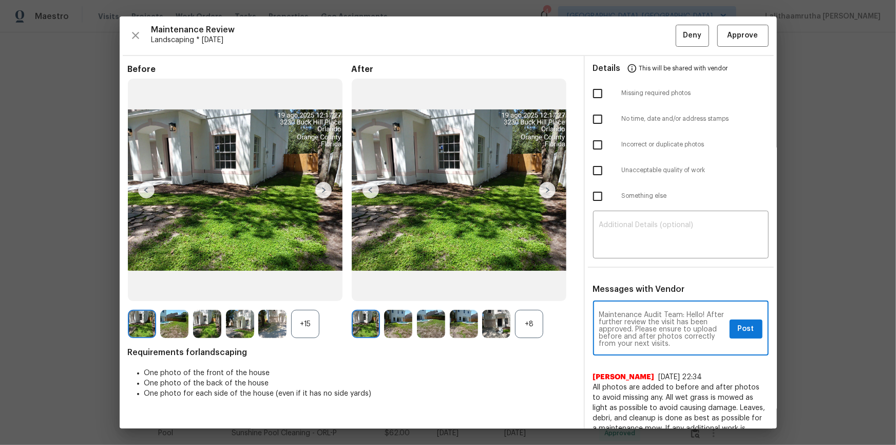
type textarea "Maintenance Audit Team: Hello! After further review the visit has been approved…"
click at [637, 299] on span "Post" at bounding box center [746, 328] width 16 height 13
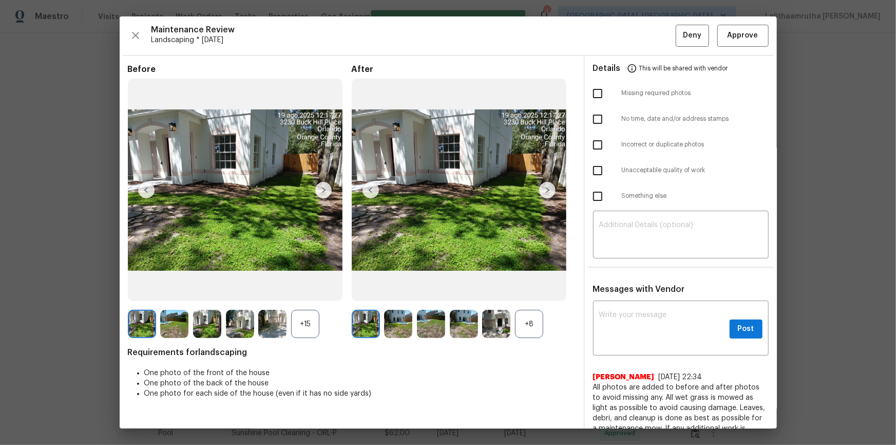
scroll to position [0, 0]
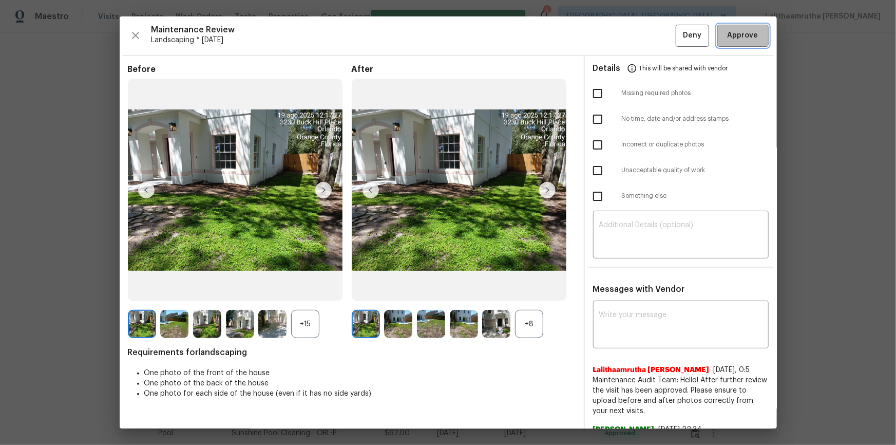
click at [637, 35] on span "Approve" at bounding box center [743, 35] width 31 height 13
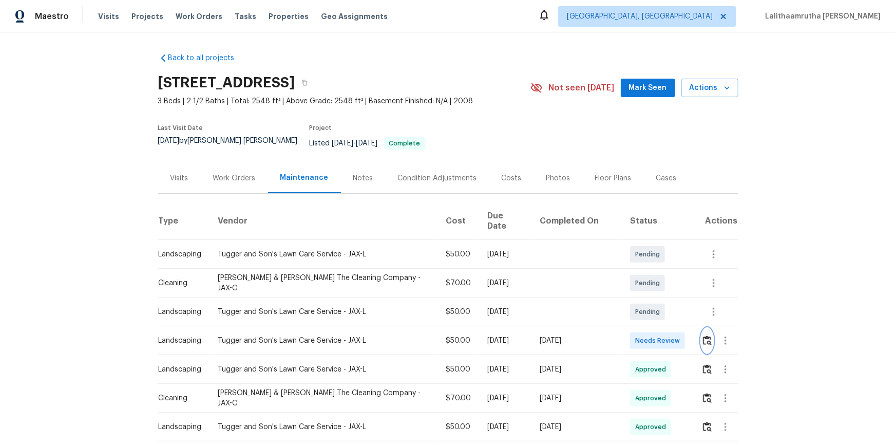
click at [637, 299] on img "button" at bounding box center [707, 340] width 9 height 10
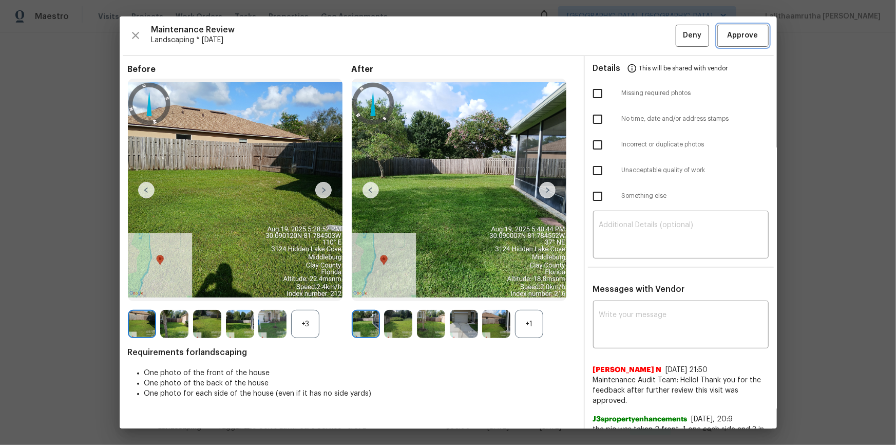
click at [637, 33] on span "Approve" at bounding box center [743, 35] width 31 height 13
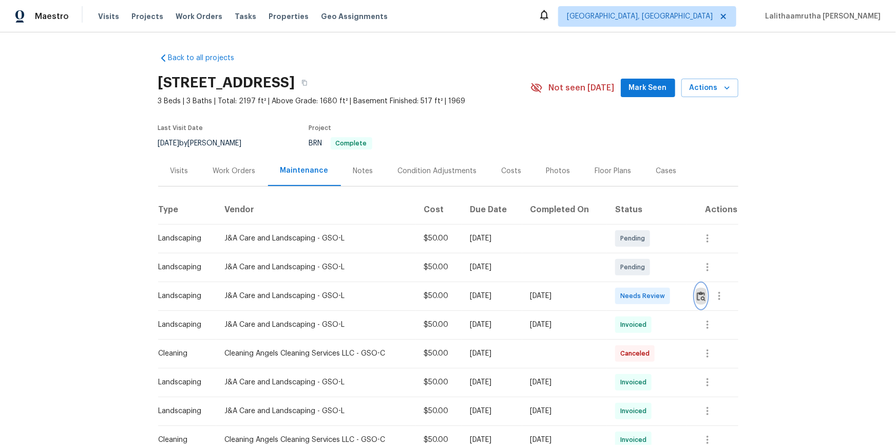
click at [637, 296] on img "button" at bounding box center [701, 296] width 9 height 10
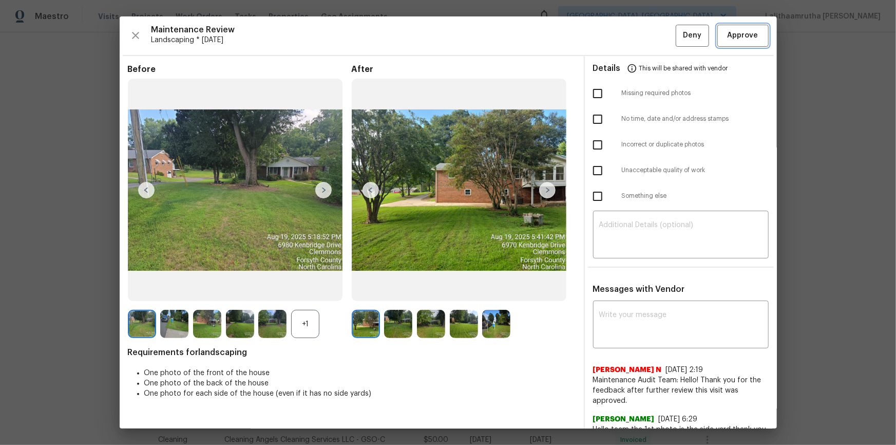
click at [637, 39] on span "Approve" at bounding box center [743, 35] width 31 height 13
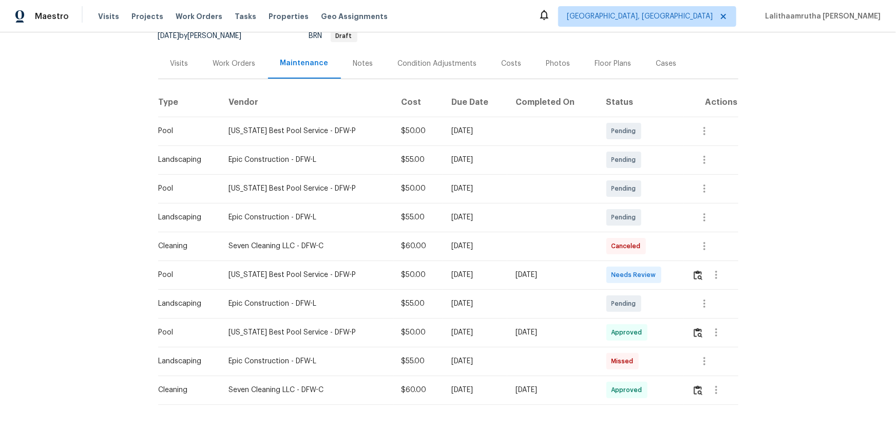
scroll to position [135, 0]
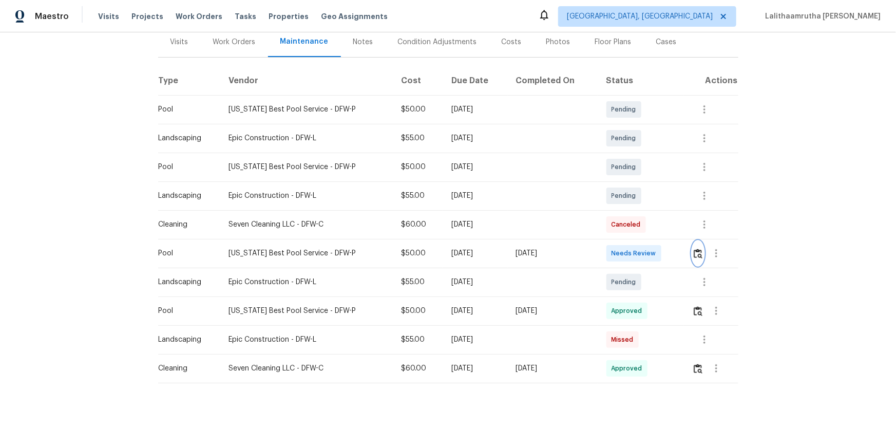
click at [637, 249] on img "button" at bounding box center [698, 254] width 9 height 10
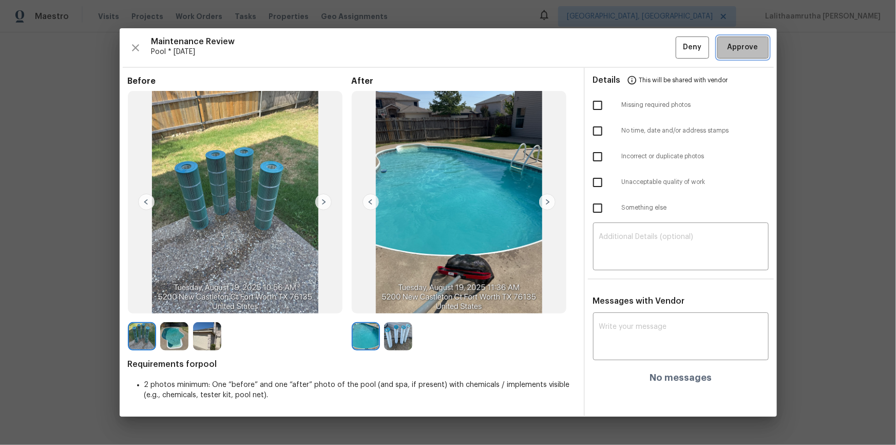
click at [637, 49] on span "Approve" at bounding box center [743, 47] width 31 height 13
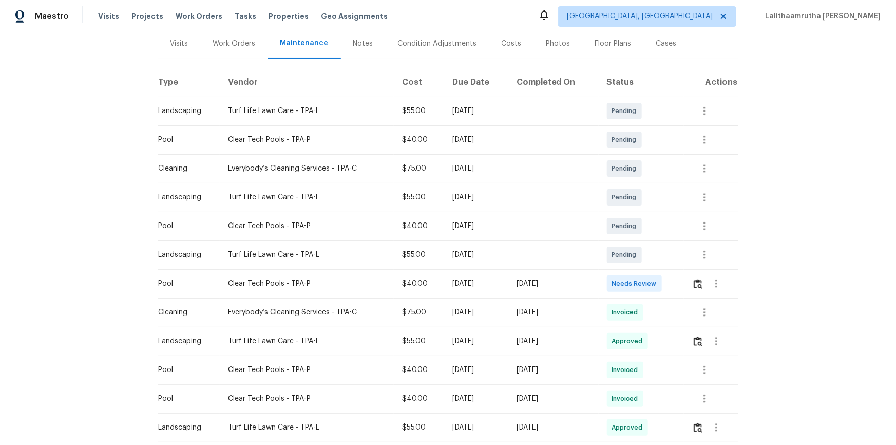
scroll to position [140, 0]
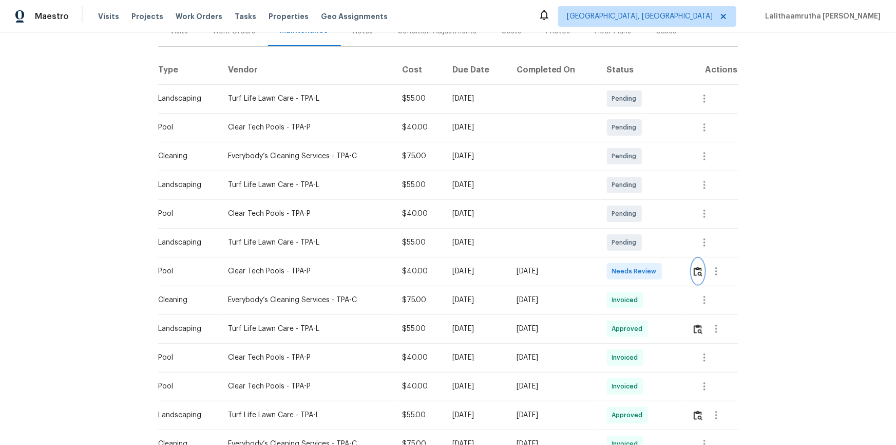
click at [637, 265] on button "button" at bounding box center [698, 271] width 12 height 25
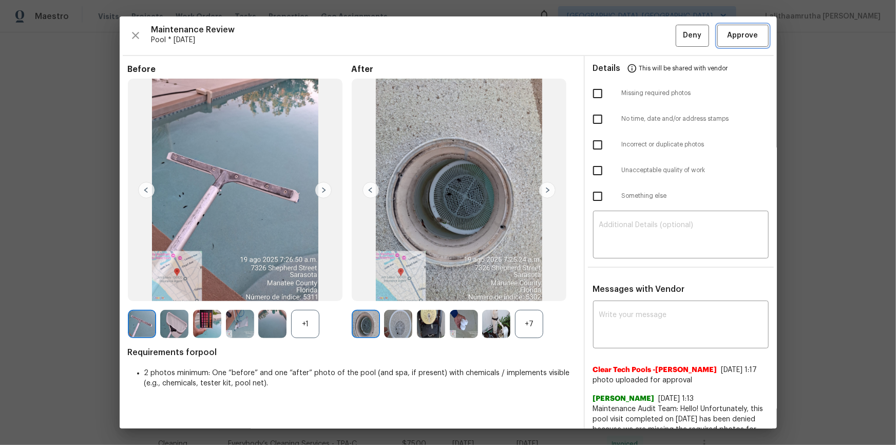
click at [637, 39] on span "Approve" at bounding box center [743, 35] width 31 height 13
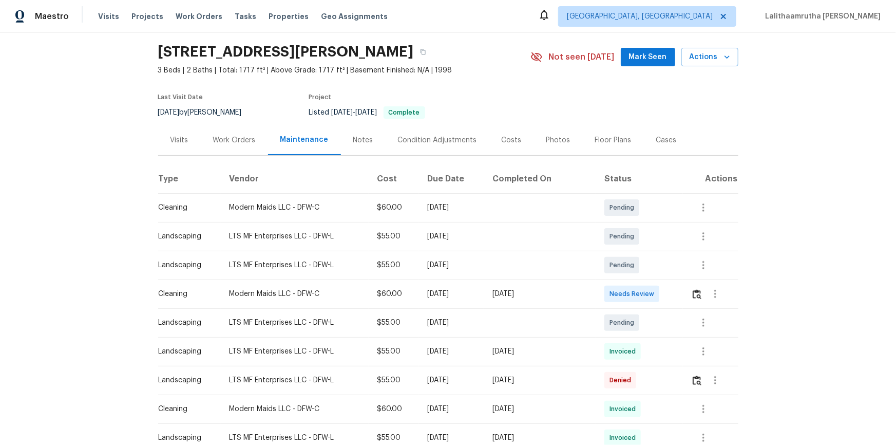
scroll to position [46, 0]
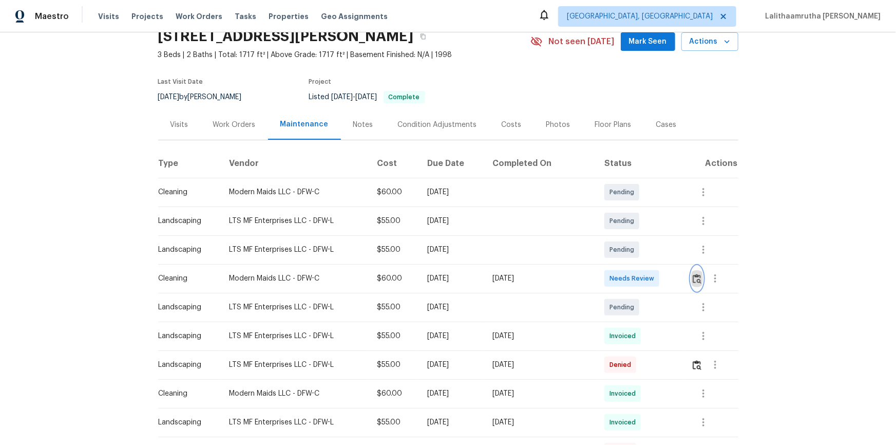
click at [637, 277] on img "button" at bounding box center [697, 279] width 9 height 10
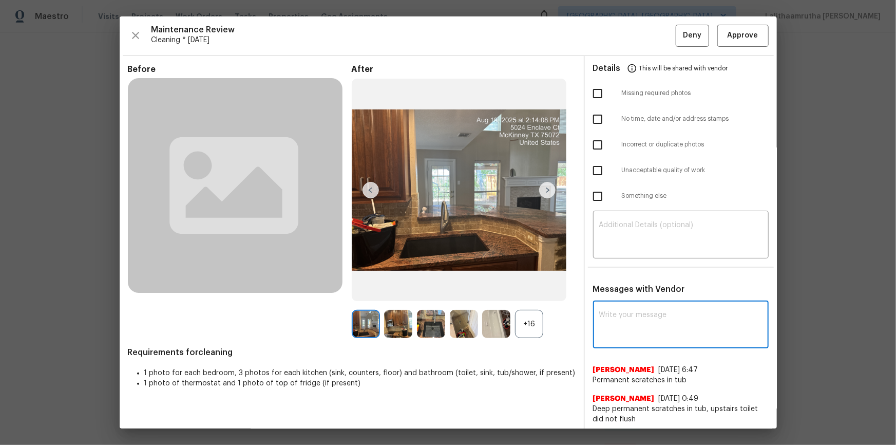
click at [637, 299] on textarea at bounding box center [680, 325] width 163 height 29
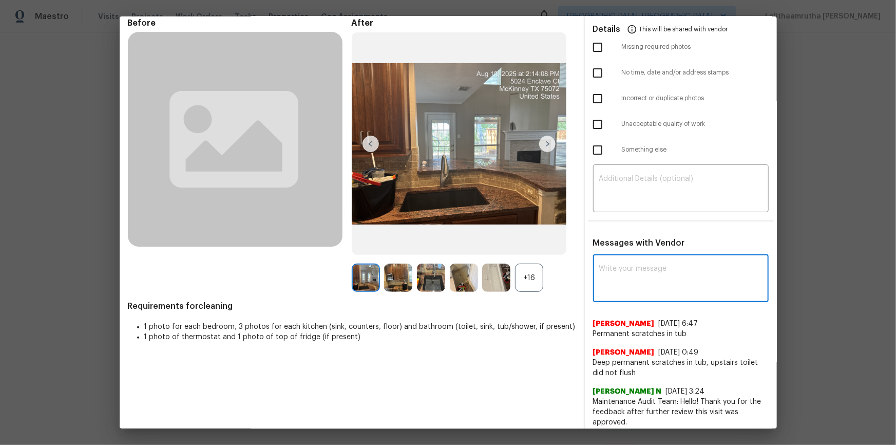
click at [637, 272] on textarea at bounding box center [680, 279] width 163 height 29
paste textarea "Maintenance Audit Team: Hello! Unfortunately, this cleaning visit completed on …"
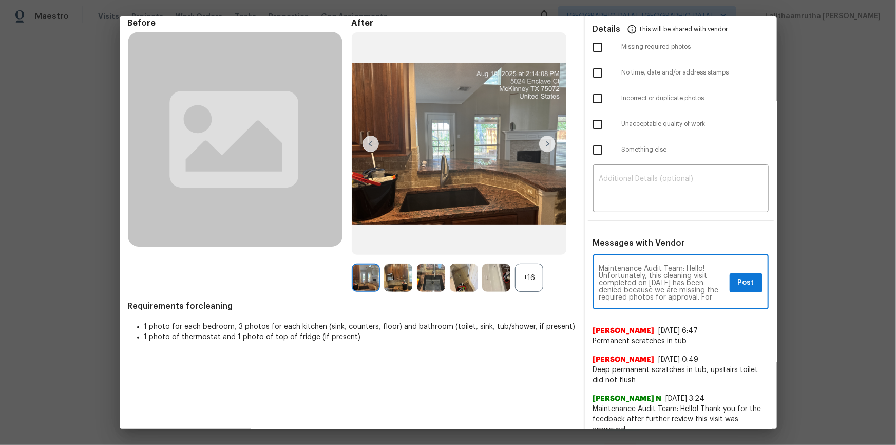
scroll to position [115, 0]
type textarea "Maintenance Audit Team: Hello! Unfortunately, this cleaning visit completed on …"
click at [637, 187] on textarea at bounding box center [680, 189] width 163 height 29
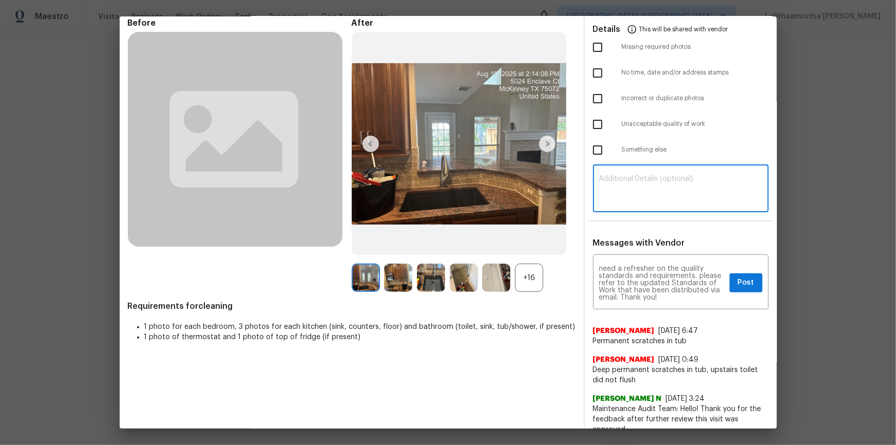
paste textarea "Maintenance Audit Team: Hello! Unfortunately, this cleaning visit completed on …"
type textarea "Maintenance Audit Team: Hello! Unfortunately, this cleaning visit completed on …"
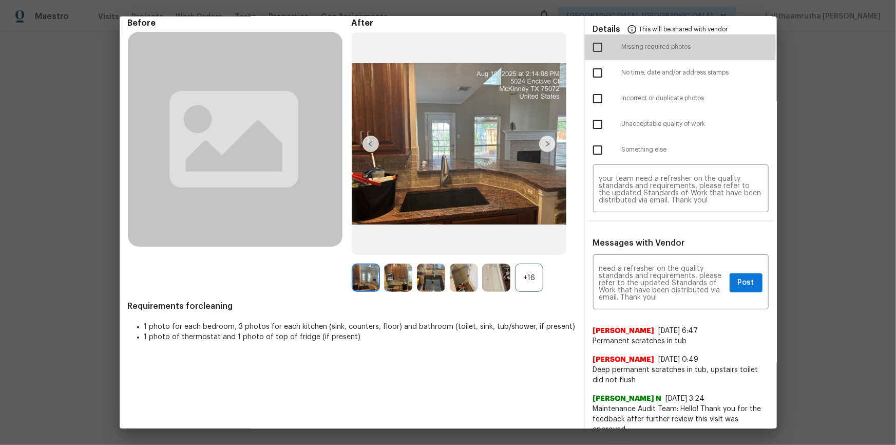
click at [592, 45] on input "checkbox" at bounding box center [598, 47] width 22 height 22
checkbox input "true"
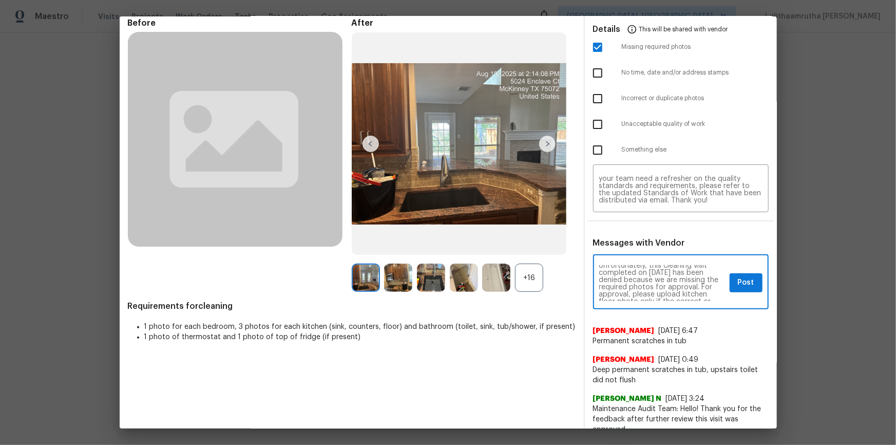
scroll to position [18, 0]
click at [637, 295] on div "Maintenance Audit Team: Hello! Unfortunately, this cleaning visit completed on …" at bounding box center [681, 283] width 176 height 52
click at [637, 282] on span "Post" at bounding box center [746, 282] width 16 height 13
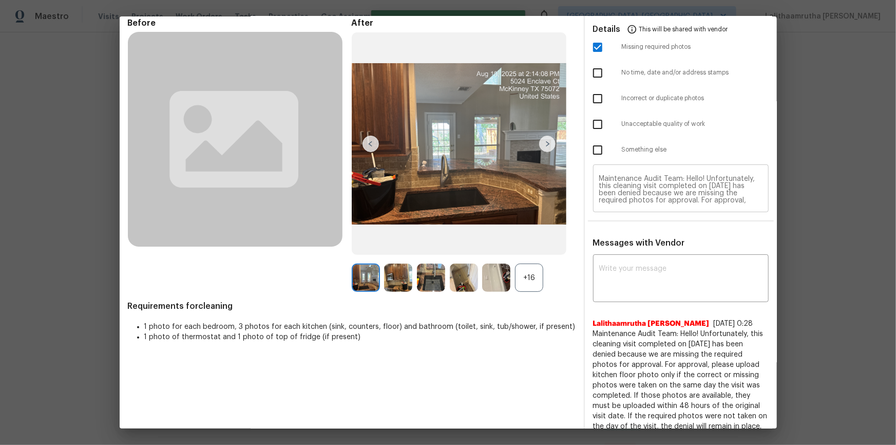
scroll to position [0, 0]
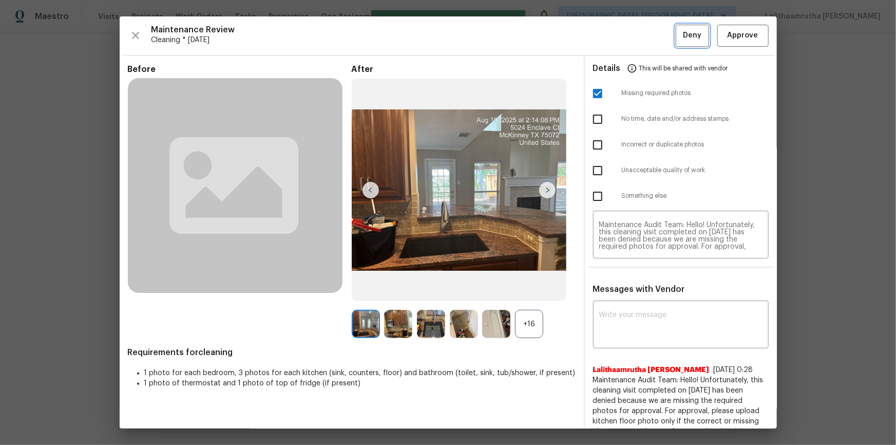
click at [637, 34] on button "Deny" at bounding box center [692, 36] width 33 height 22
